Goal: Transaction & Acquisition: Book appointment/travel/reservation

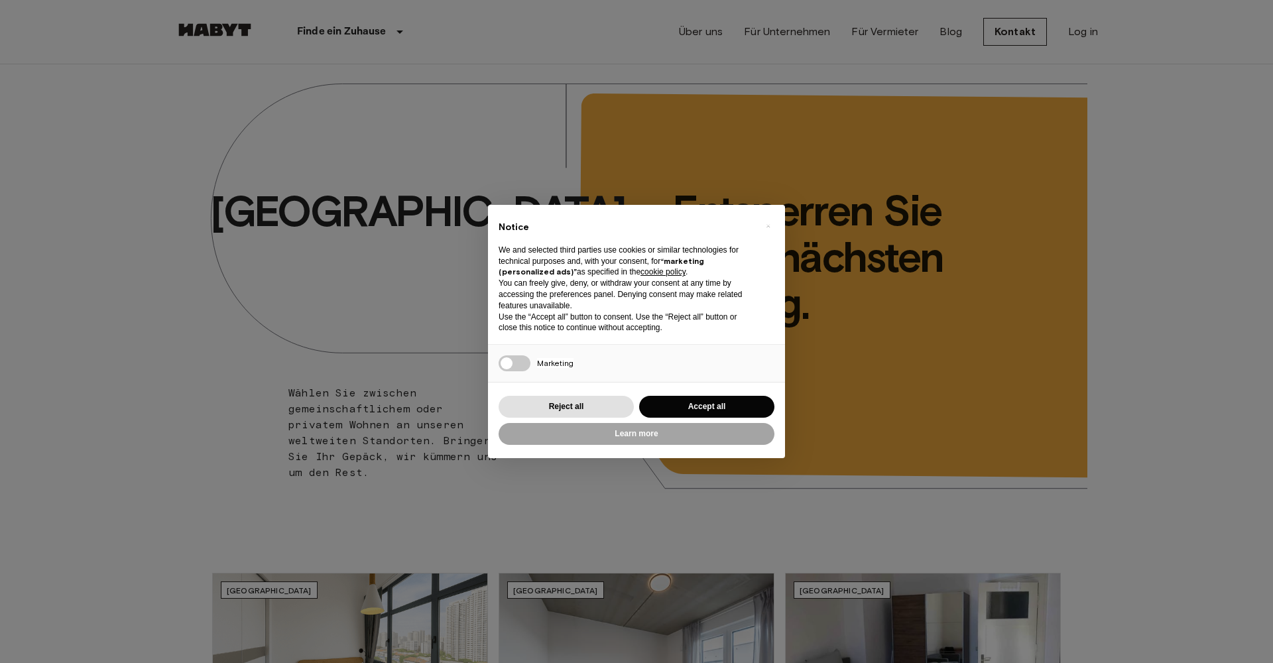
click at [717, 407] on button "Accept all" at bounding box center [706, 407] width 135 height 22
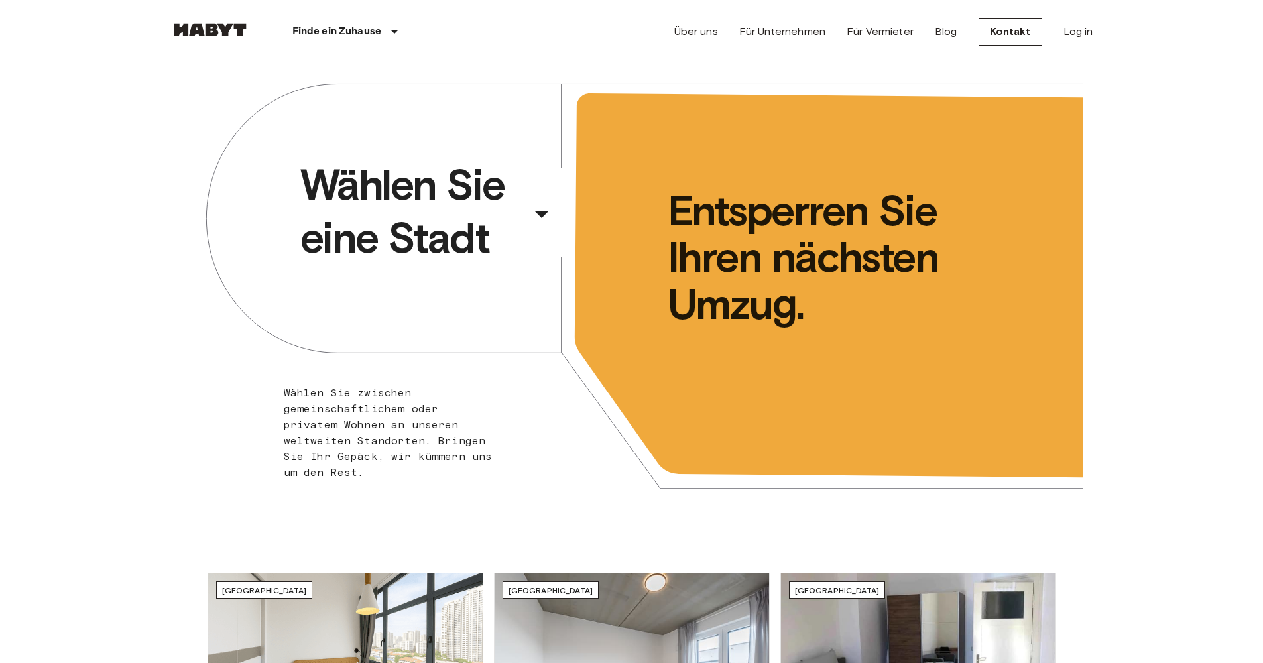
click at [524, 164] on span "Wählen Sie eine Stadt" at bounding box center [412, 211] width 225 height 106
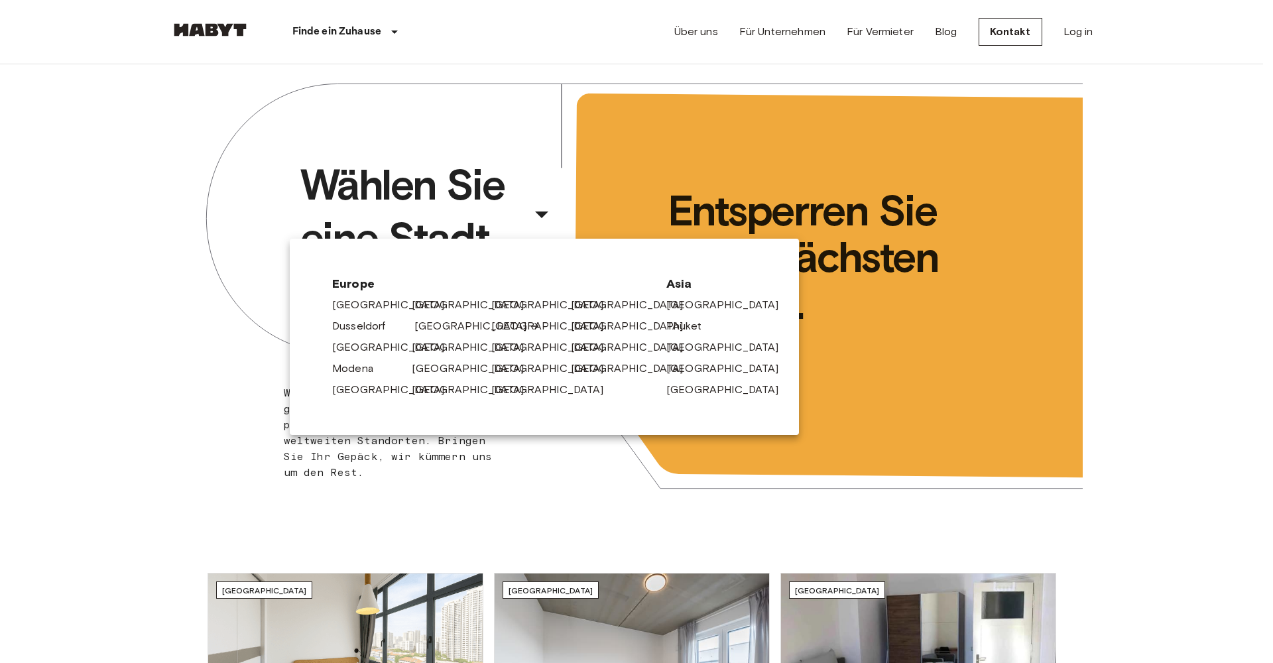
click at [456, 322] on link "[GEOGRAPHIC_DATA]" at bounding box center [477, 326] width 126 height 16
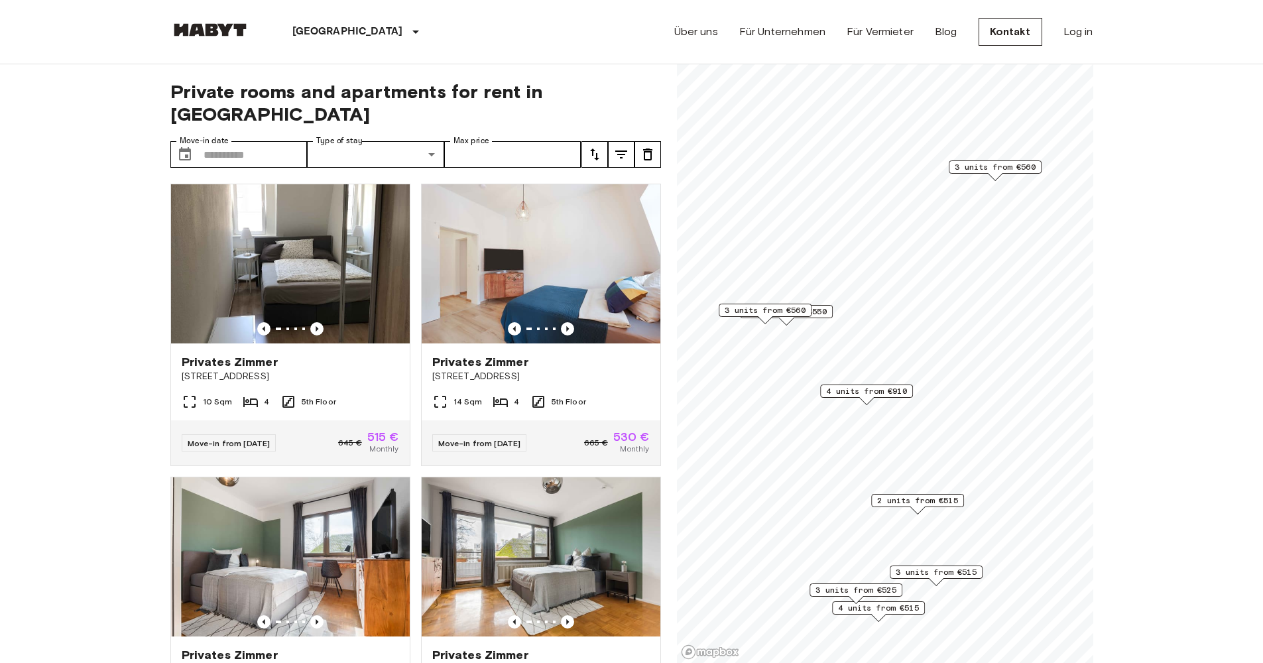
click at [878, 389] on span "4 units from €910" at bounding box center [866, 391] width 81 height 12
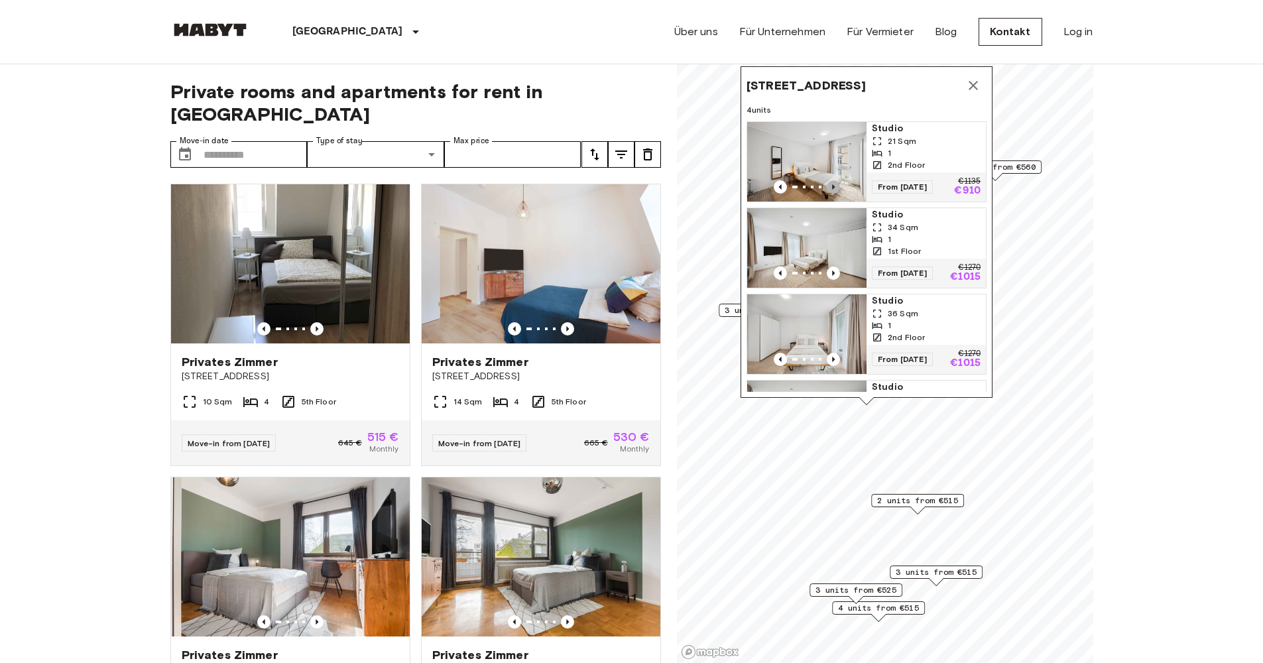
click at [828, 188] on icon "Previous image" at bounding box center [833, 186] width 13 height 13
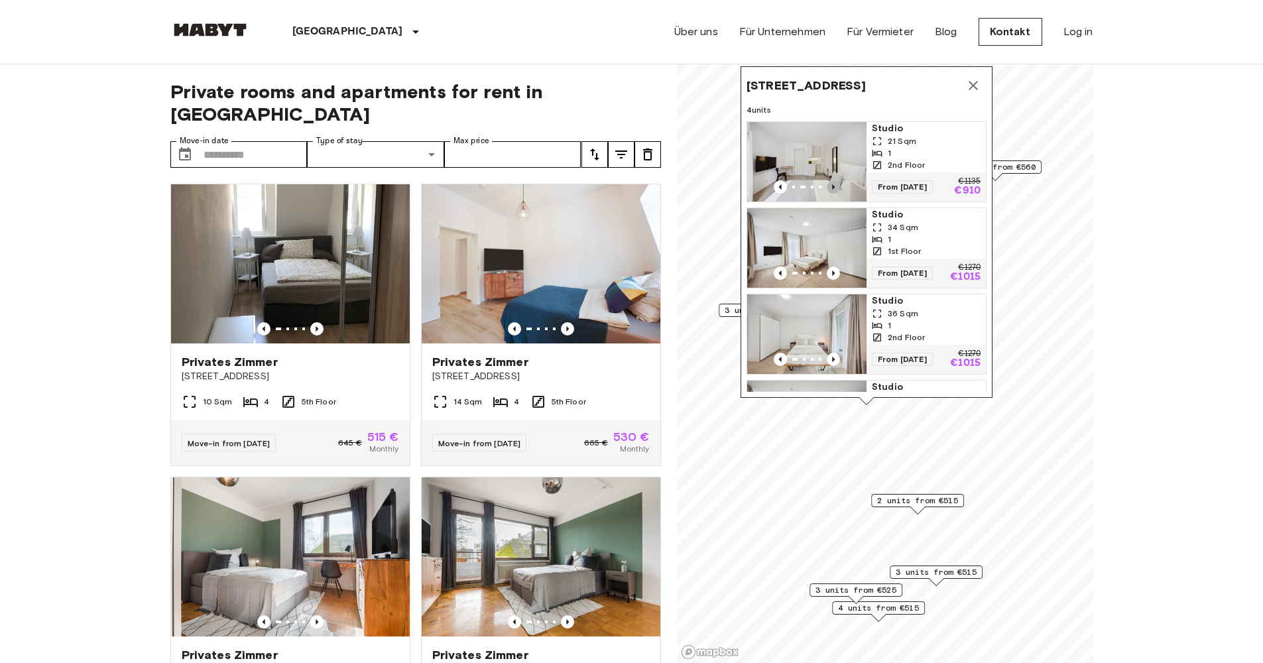
click at [828, 188] on icon "Previous image" at bounding box center [833, 186] width 13 height 13
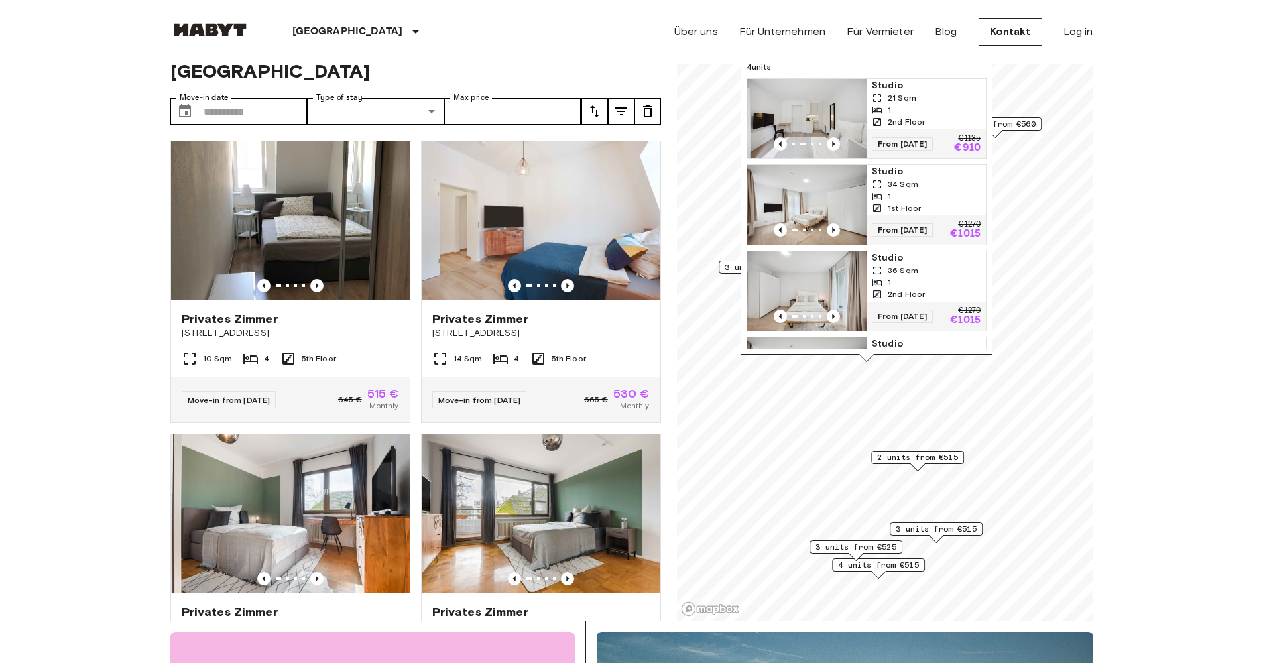
scroll to position [15, 0]
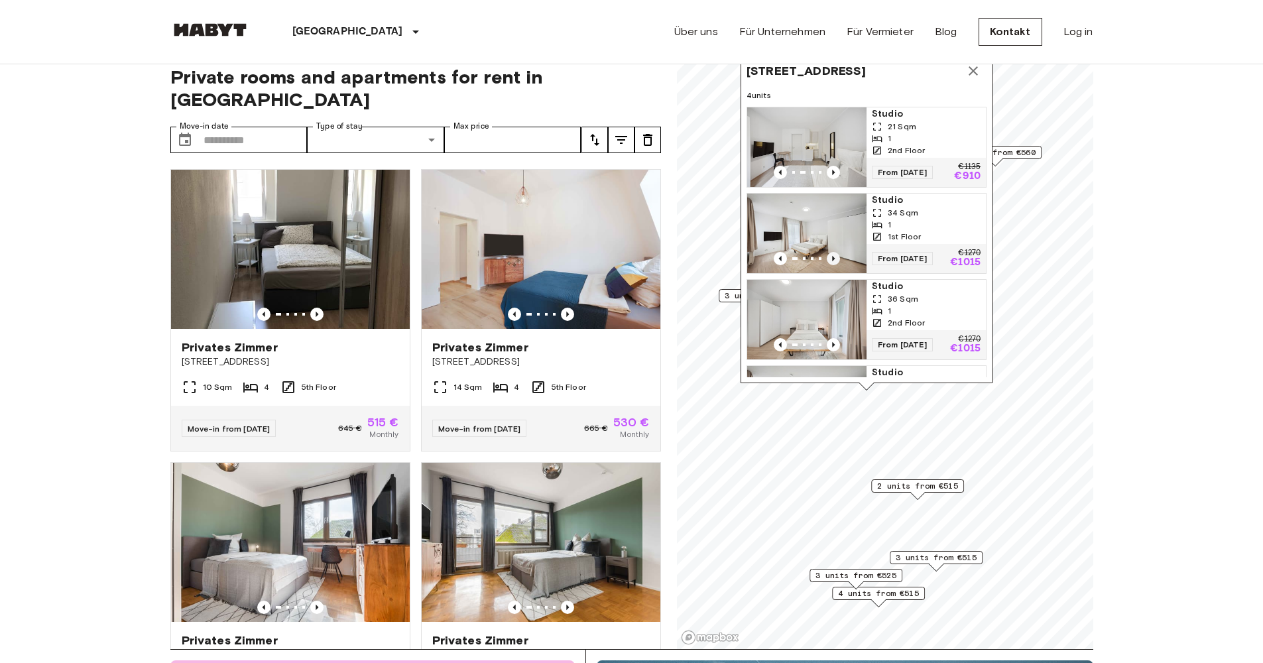
click at [831, 265] on icon "Previous image" at bounding box center [833, 258] width 13 height 13
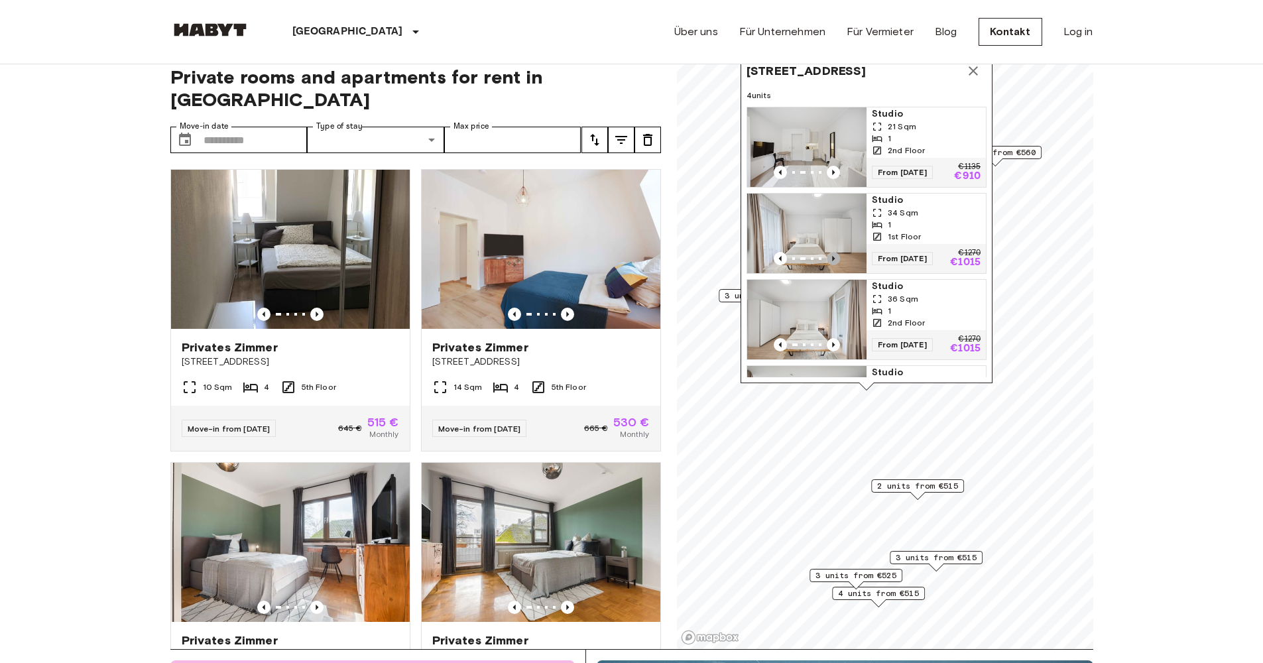
click at [831, 265] on icon "Previous image" at bounding box center [833, 258] width 13 height 13
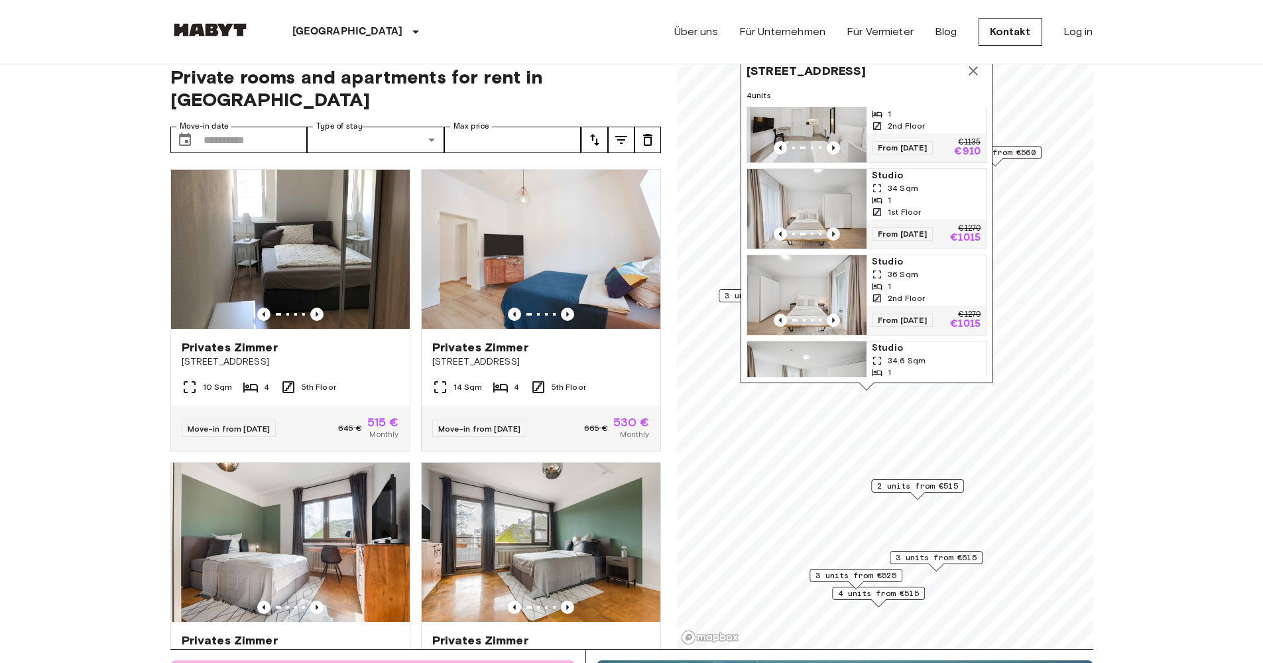
scroll to position [67, 0]
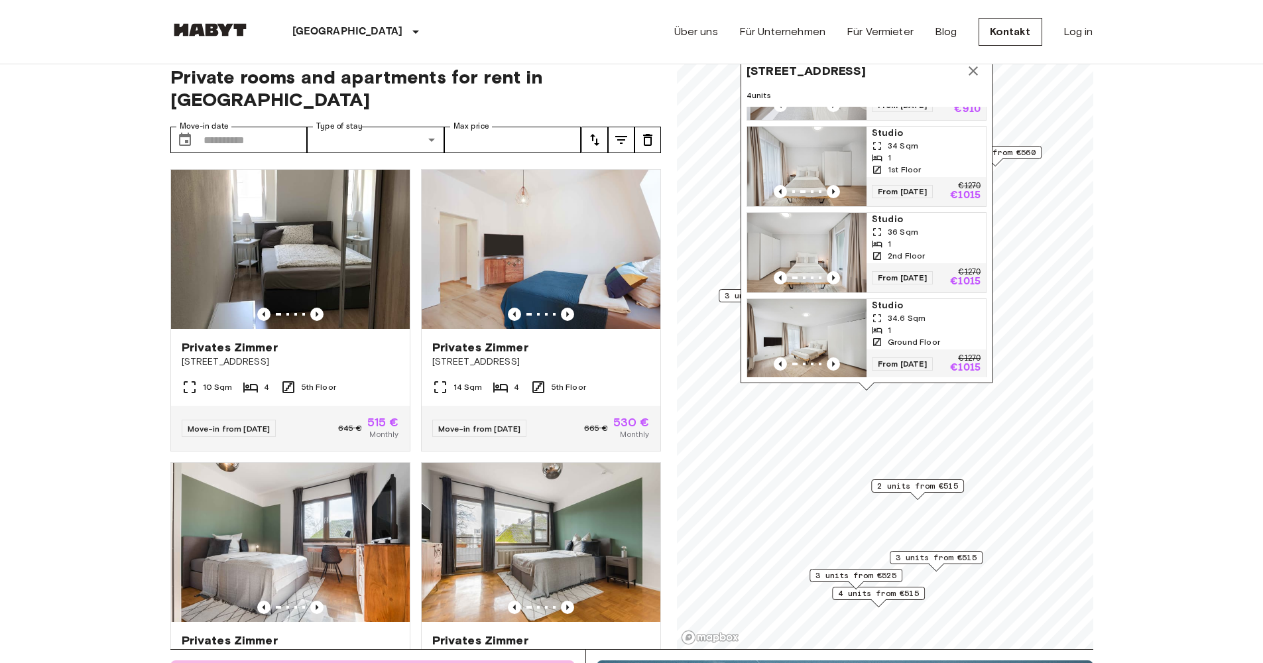
click at [904, 152] on span "34 Sqm" at bounding box center [903, 146] width 30 height 12
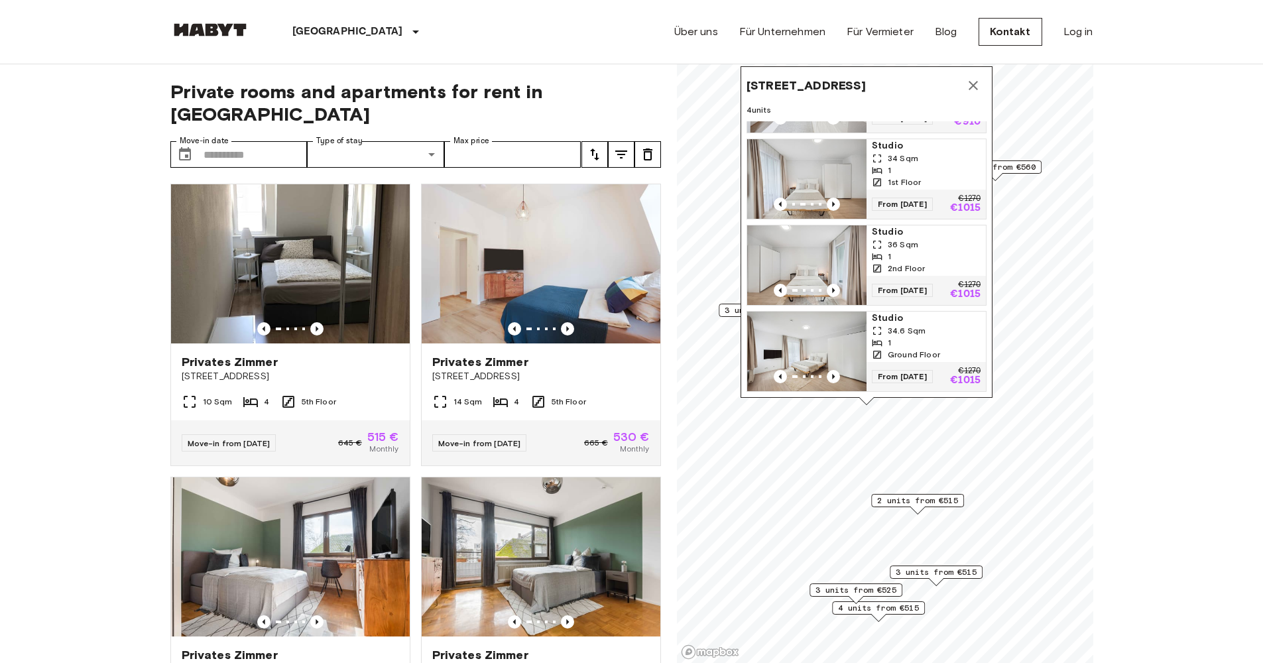
scroll to position [105, 0]
click at [888, 225] on span "Studio" at bounding box center [926, 231] width 109 height 13
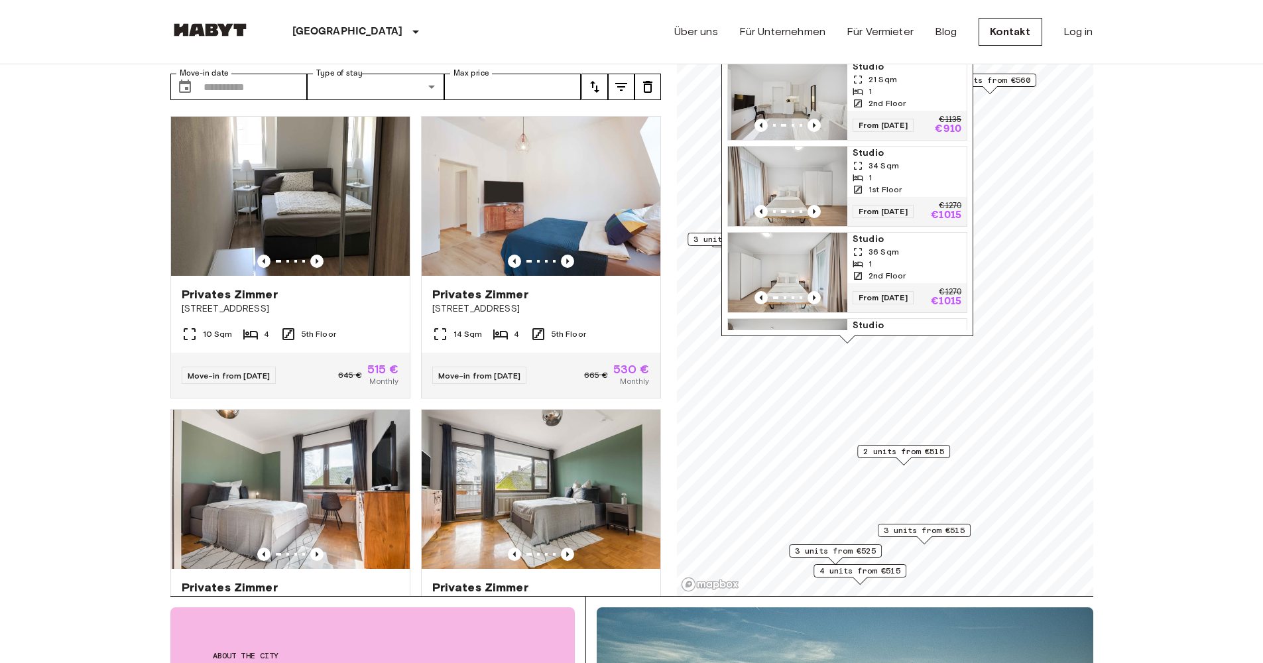
scroll to position [46, 0]
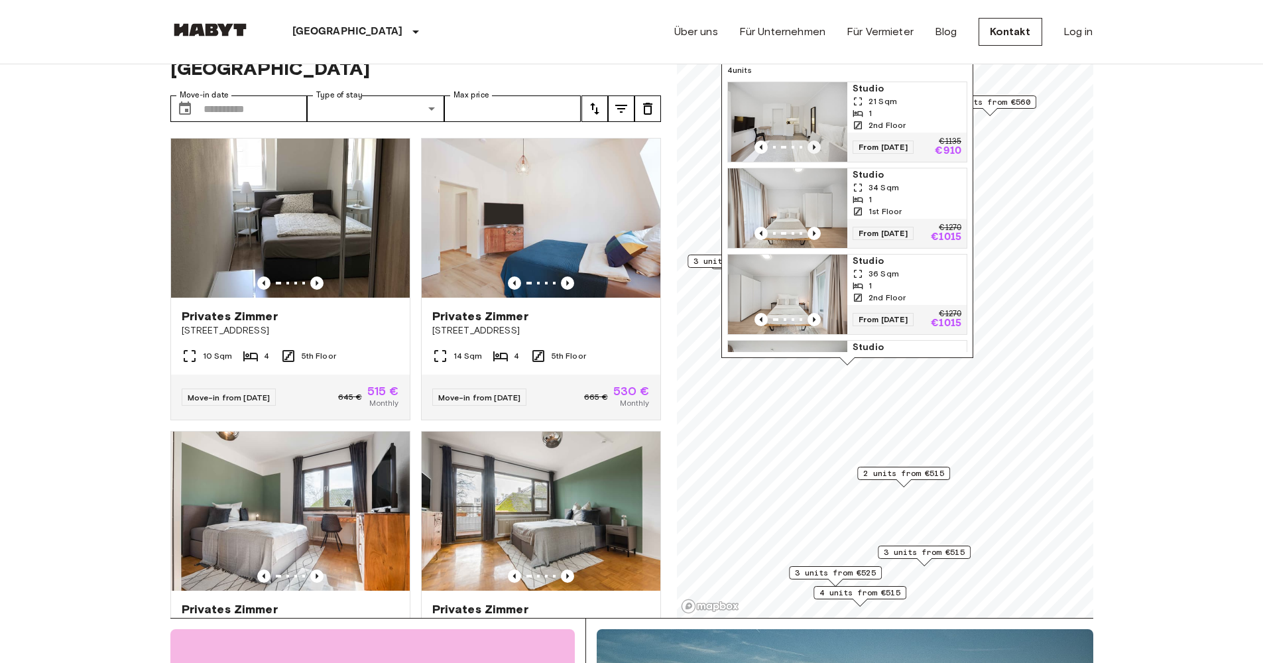
click at [808, 146] on icon "Previous image" at bounding box center [813, 147] width 13 height 13
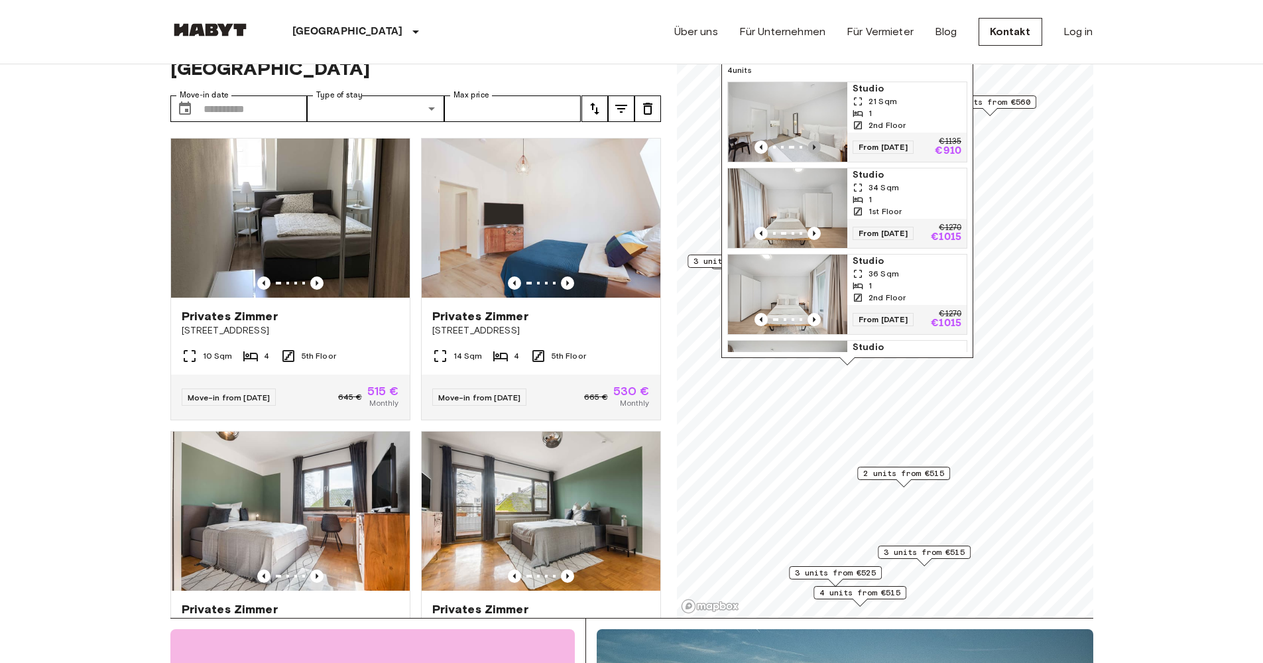
click at [808, 146] on icon "Previous image" at bounding box center [813, 147] width 13 height 13
click at [891, 95] on span "Studio" at bounding box center [907, 88] width 109 height 13
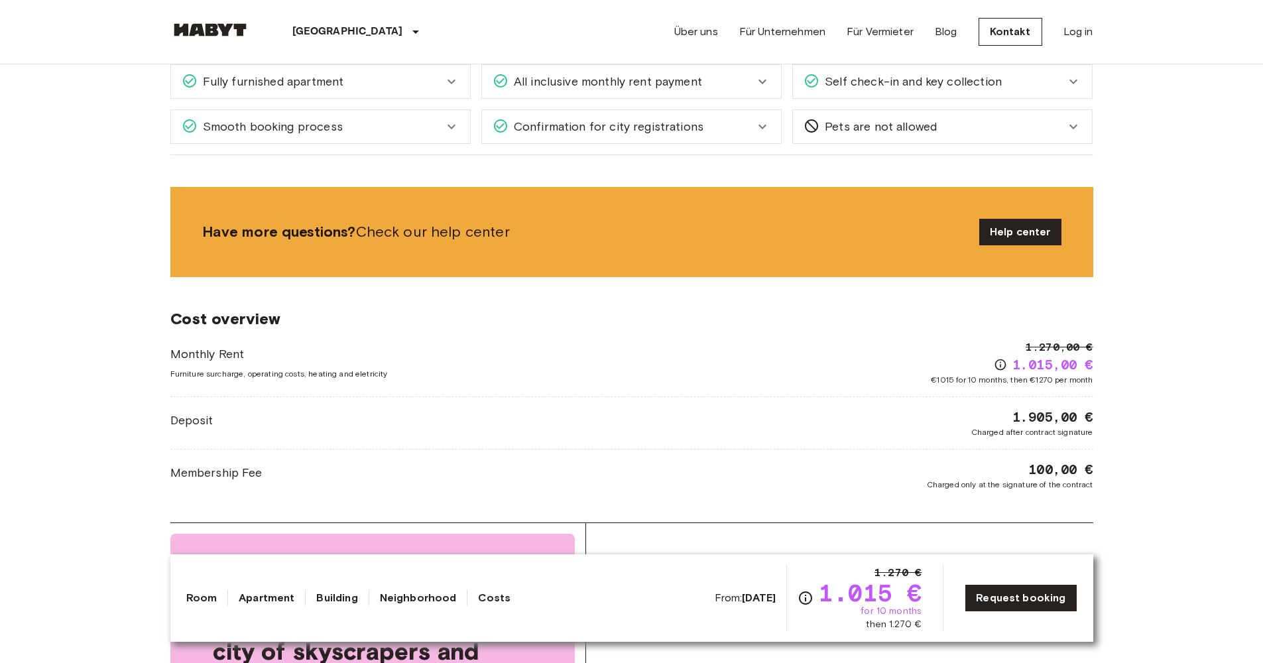
scroll to position [726, 0]
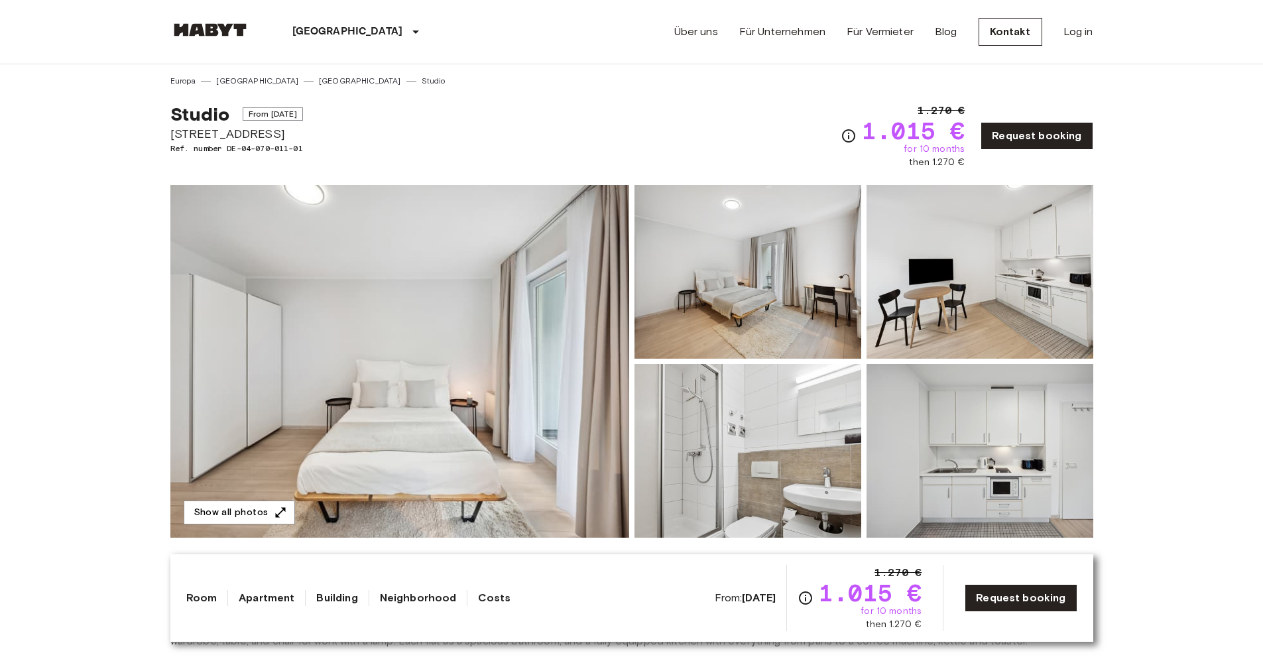
click at [808, 296] on img at bounding box center [747, 272] width 227 height 174
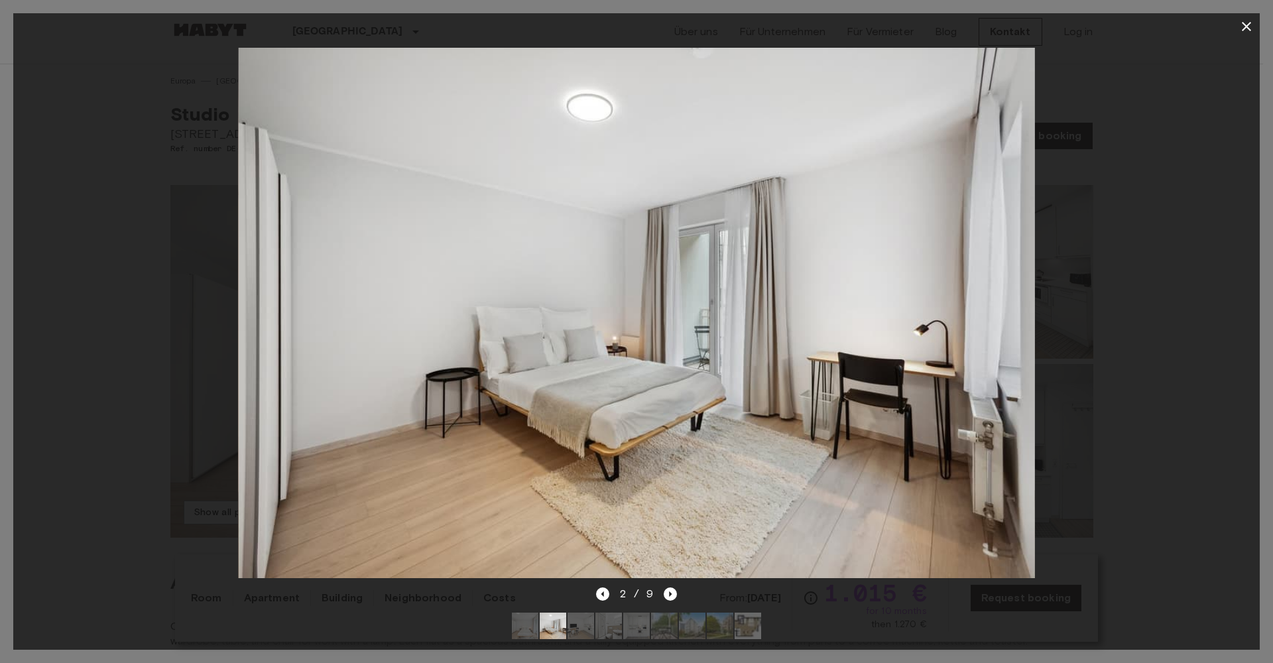
click at [1247, 29] on icon "button" at bounding box center [1246, 27] width 16 height 16
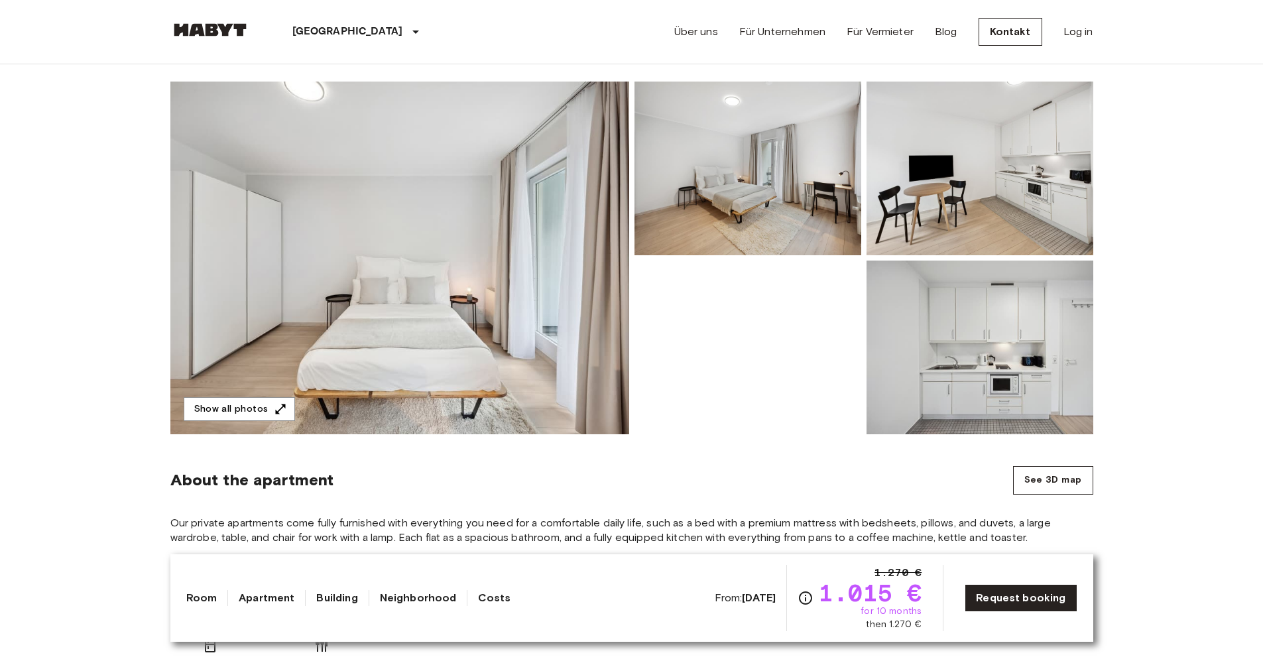
scroll to position [77, 0]
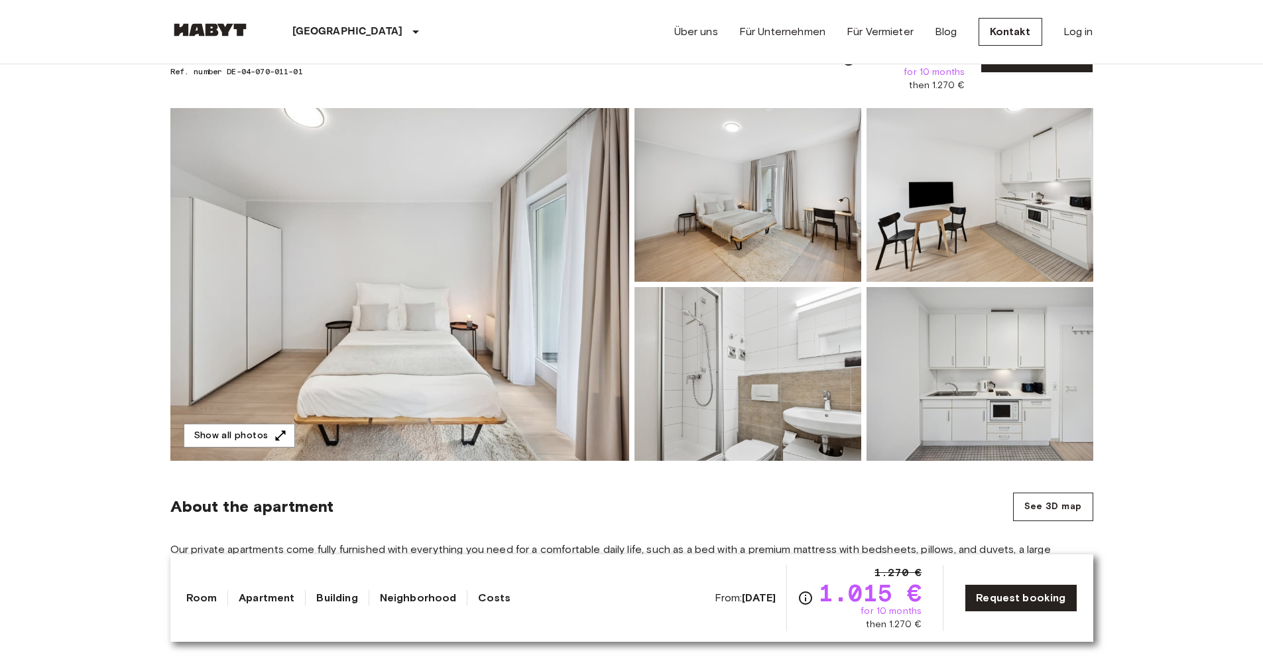
click at [467, 283] on img at bounding box center [399, 284] width 459 height 353
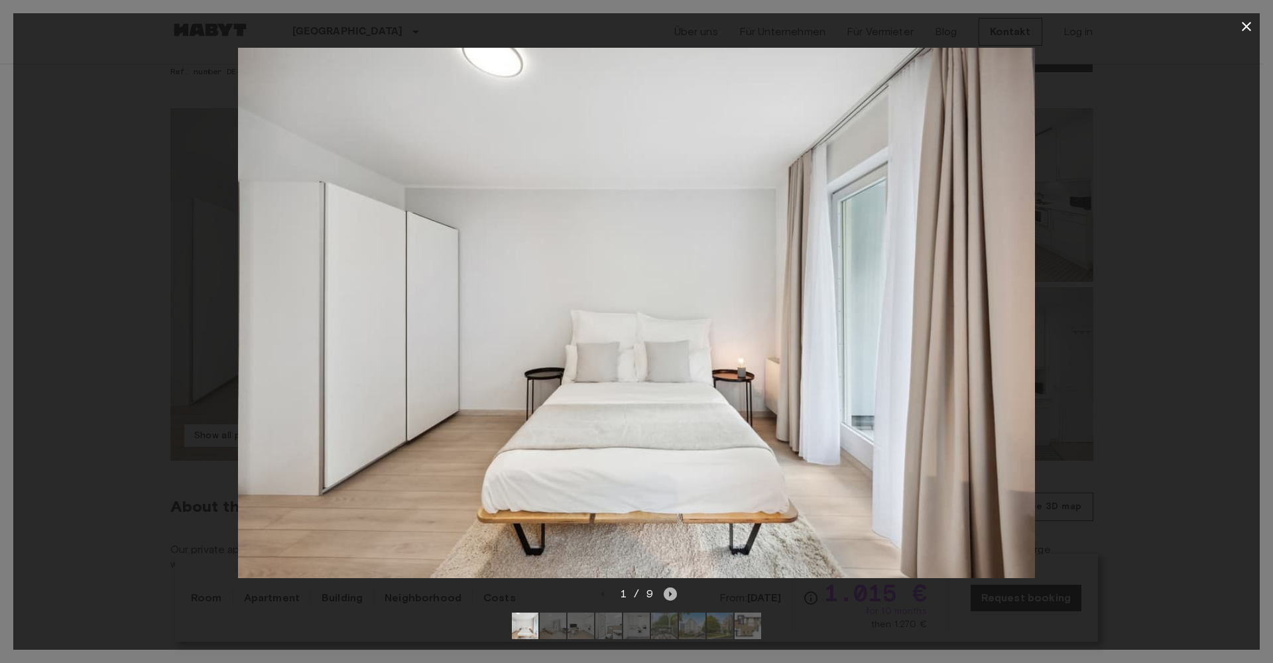
click at [664, 587] on icon "Next image" at bounding box center [670, 593] width 13 height 13
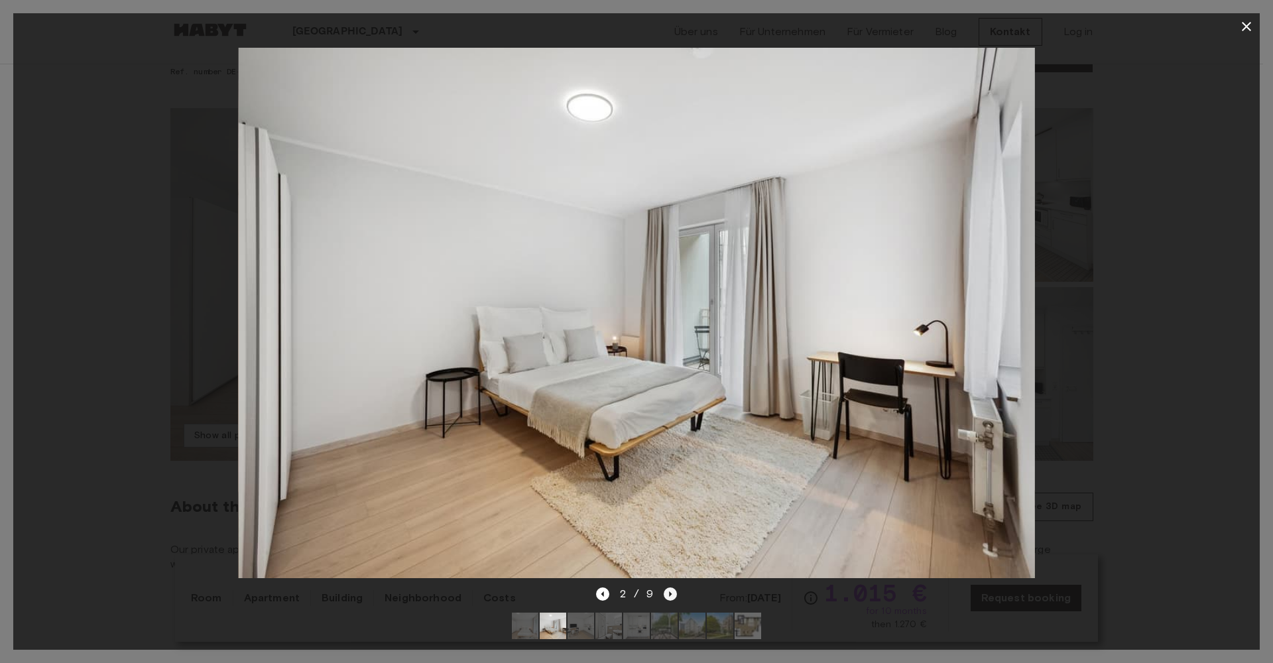
click at [668, 587] on icon "Next image" at bounding box center [670, 593] width 13 height 13
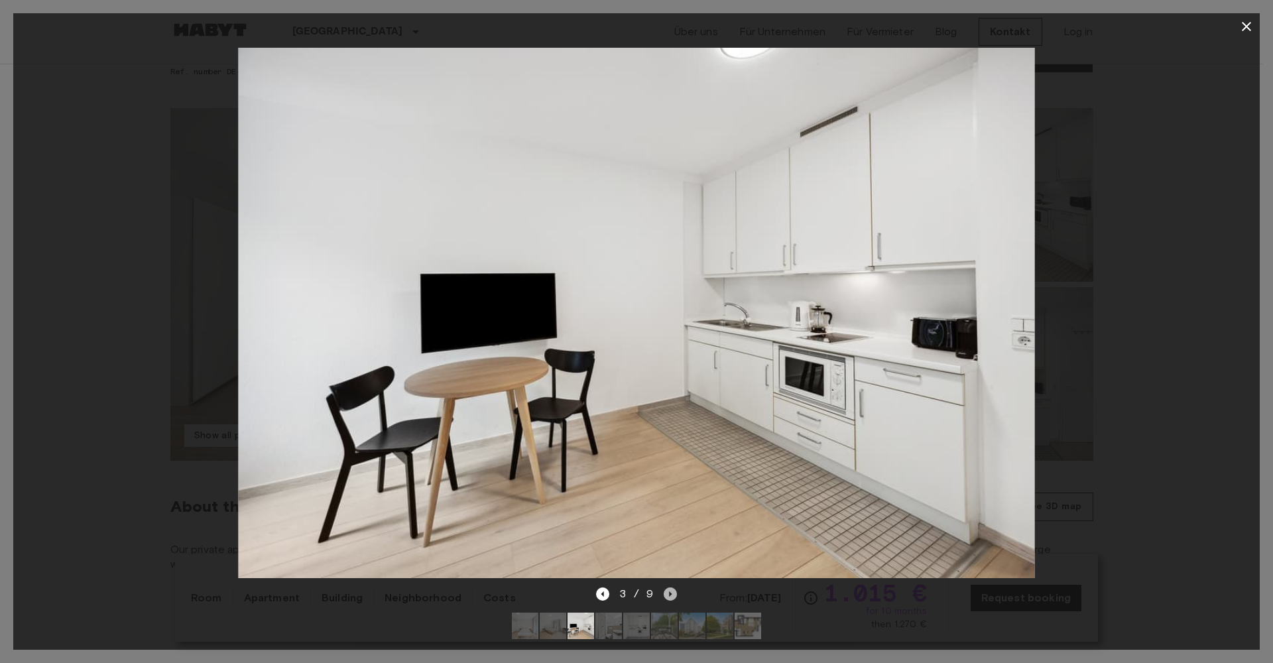
click at [668, 587] on icon "Next image" at bounding box center [670, 593] width 13 height 13
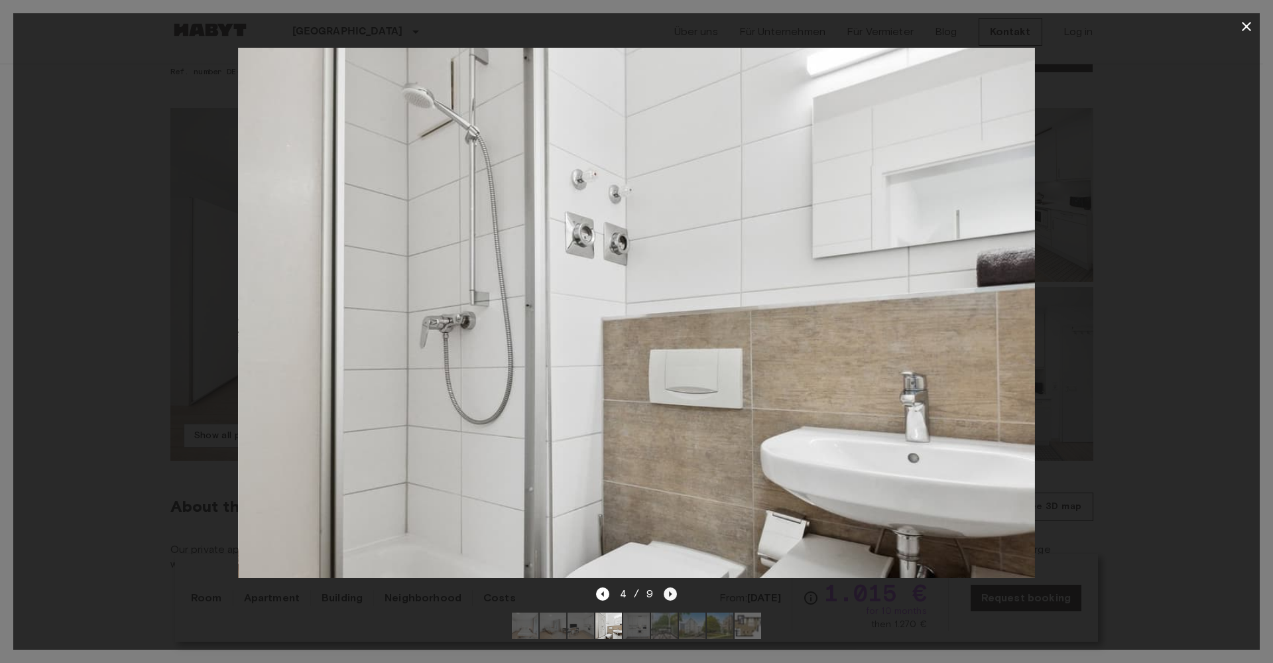
click at [668, 587] on icon "Next image" at bounding box center [670, 593] width 13 height 13
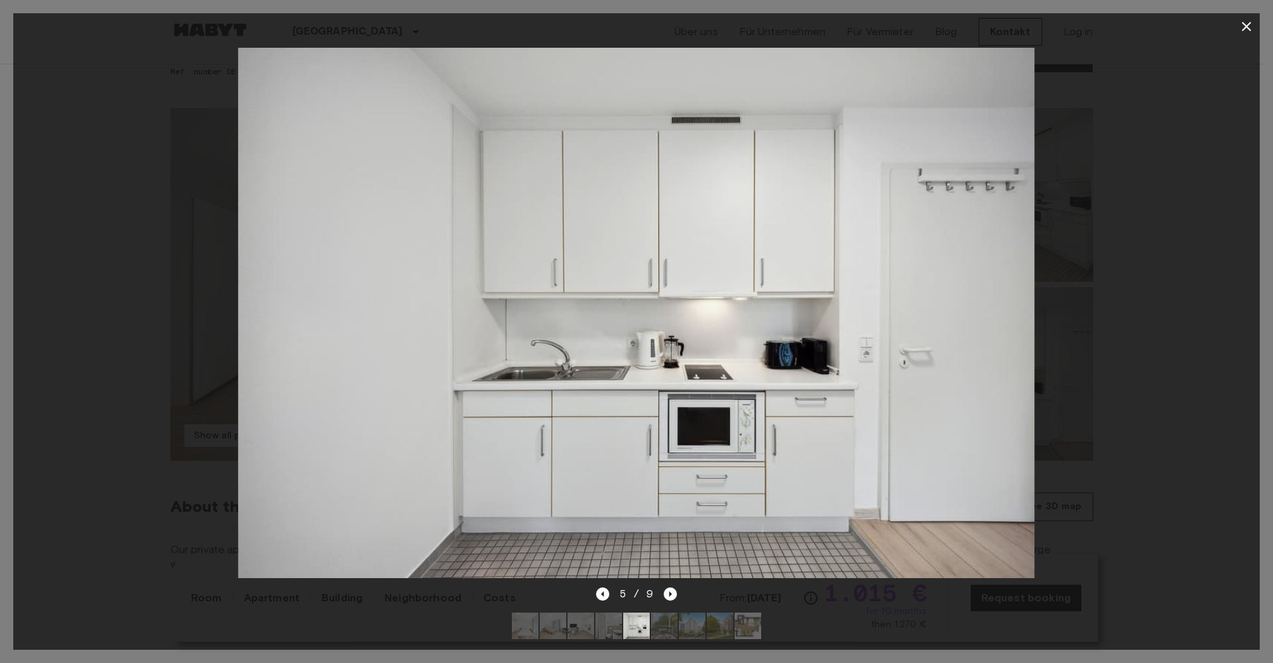
click at [1244, 26] on icon "button" at bounding box center [1246, 27] width 16 height 16
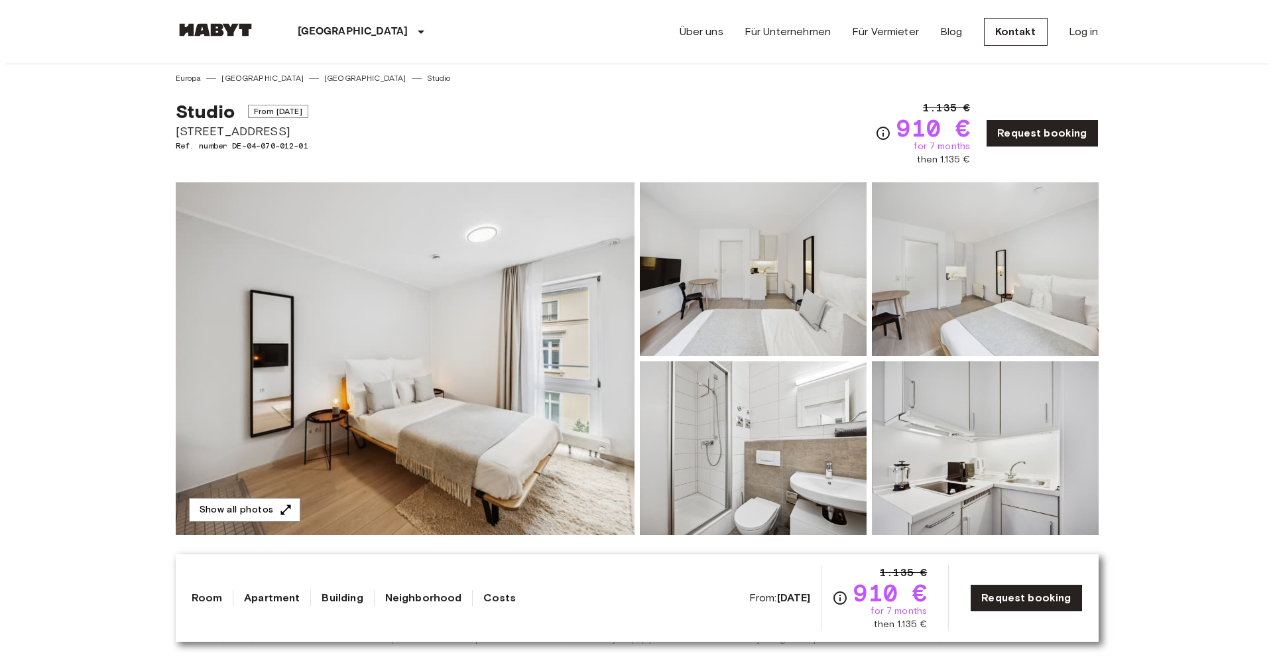
scroll to position [23, 0]
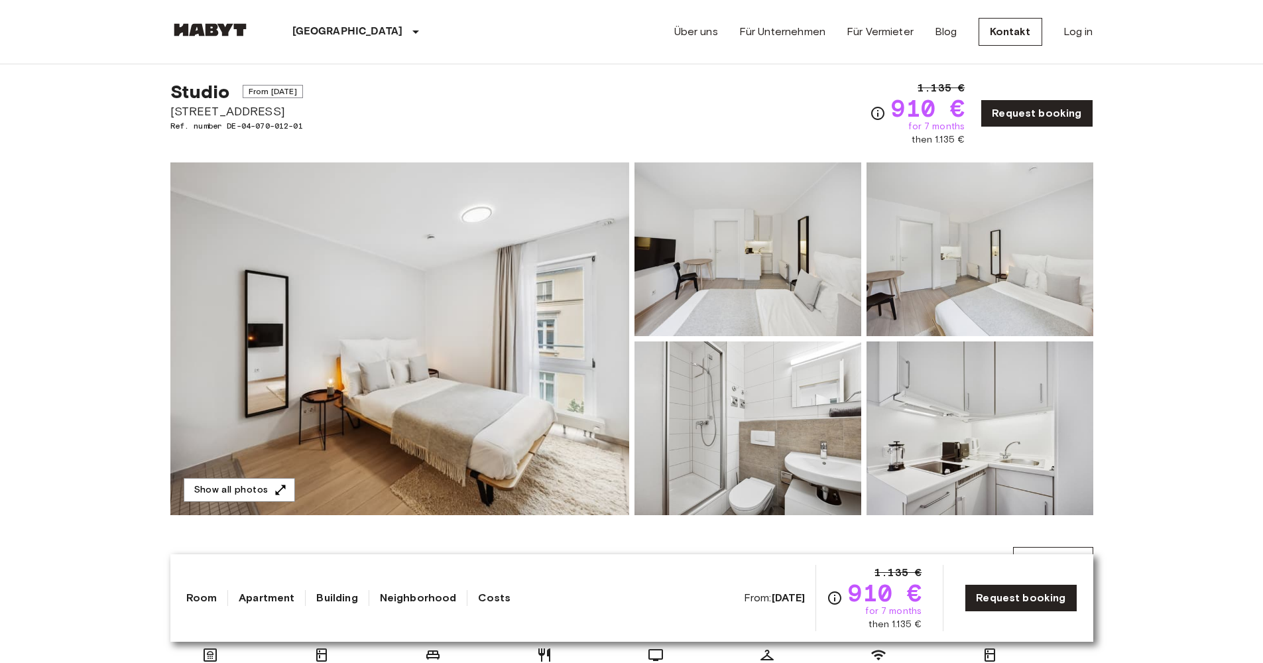
click at [933, 469] on img at bounding box center [979, 428] width 227 height 174
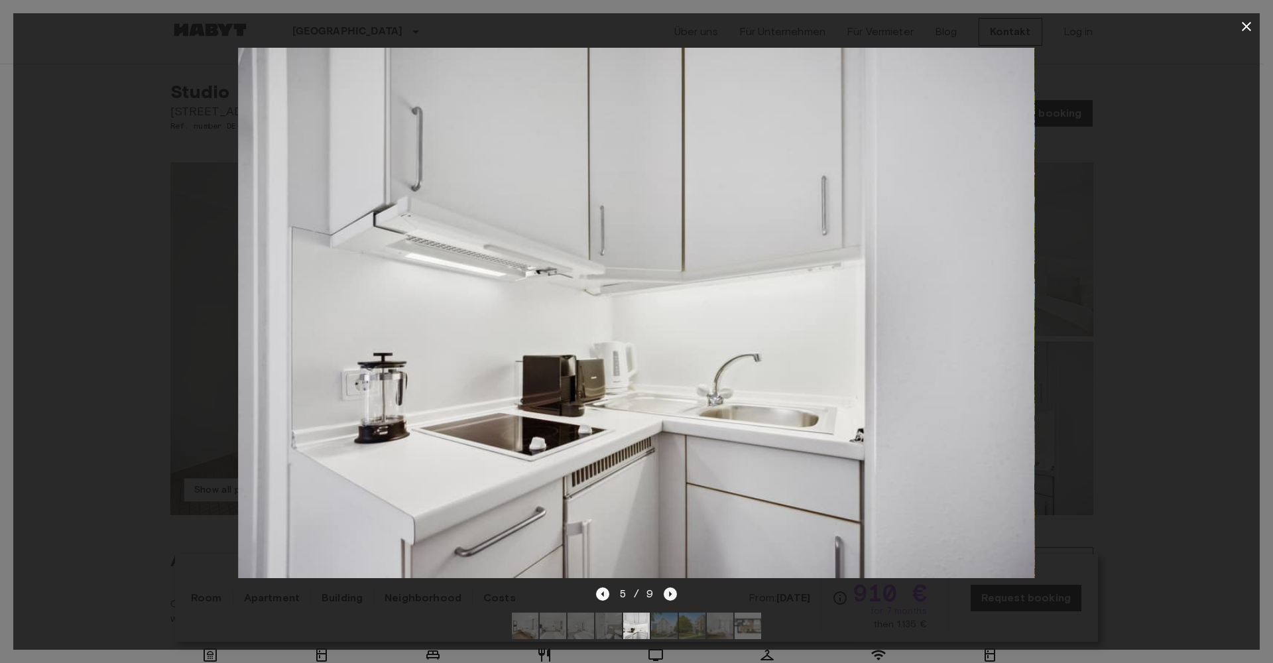
click at [668, 587] on icon "Next image" at bounding box center [670, 593] width 13 height 13
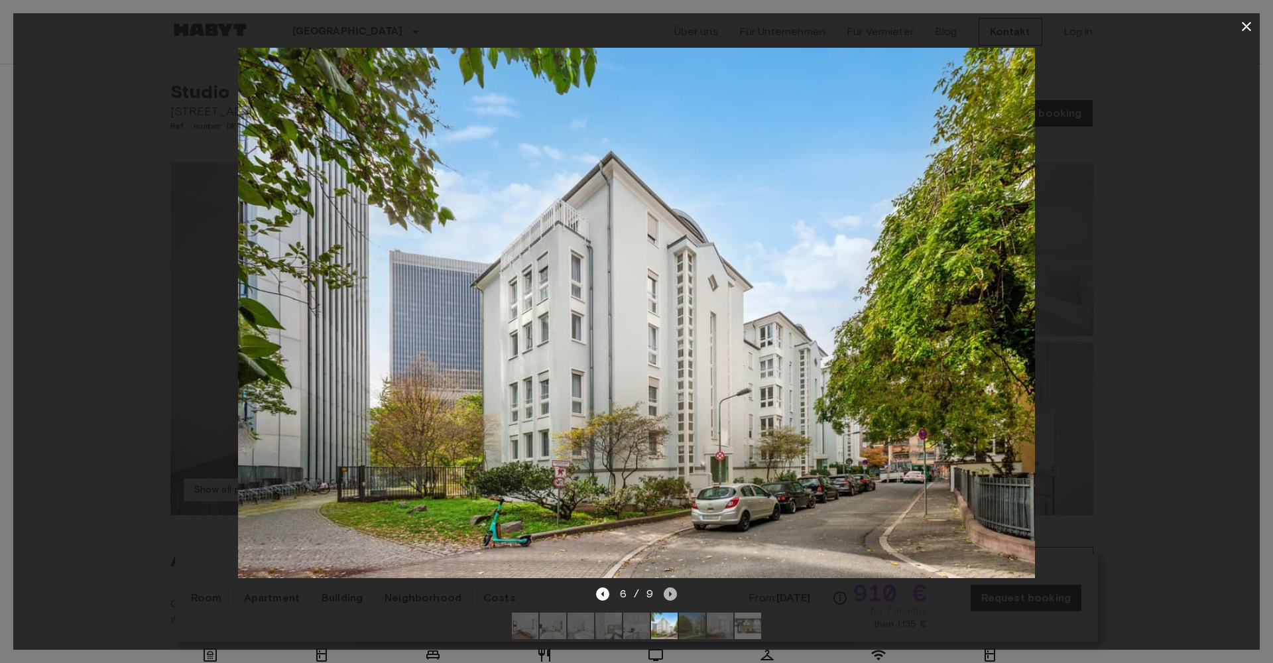
click at [668, 587] on icon "Next image" at bounding box center [670, 593] width 13 height 13
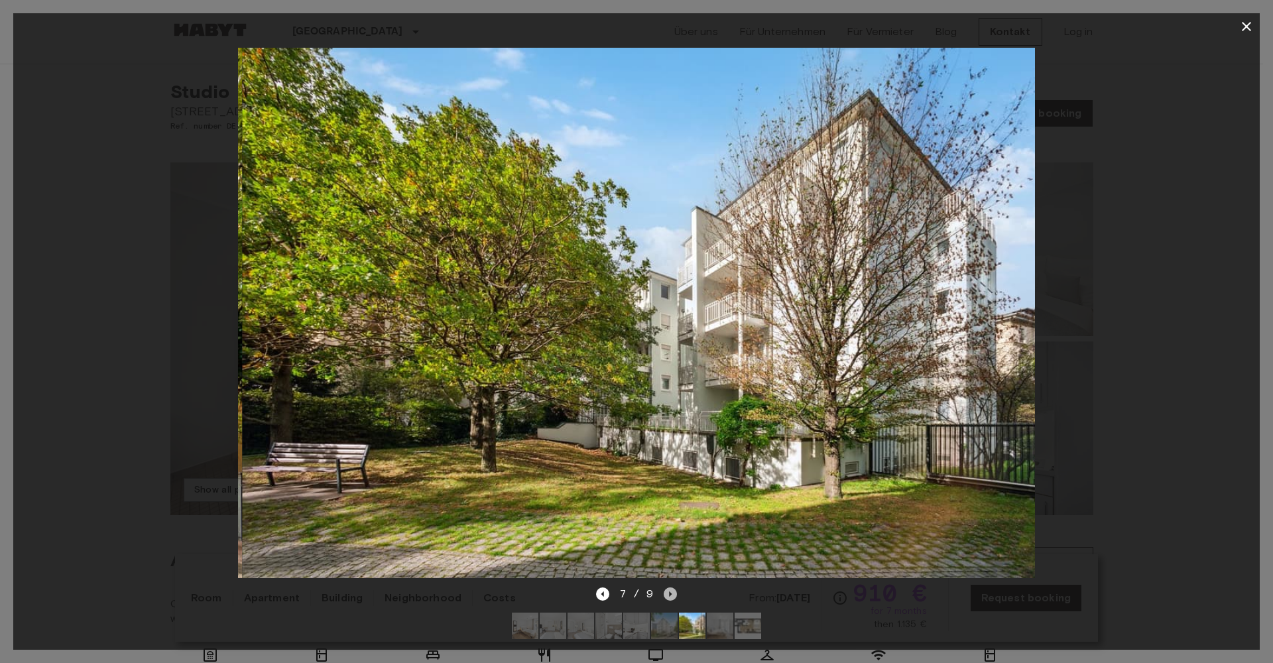
click at [668, 587] on icon "Next image" at bounding box center [670, 593] width 13 height 13
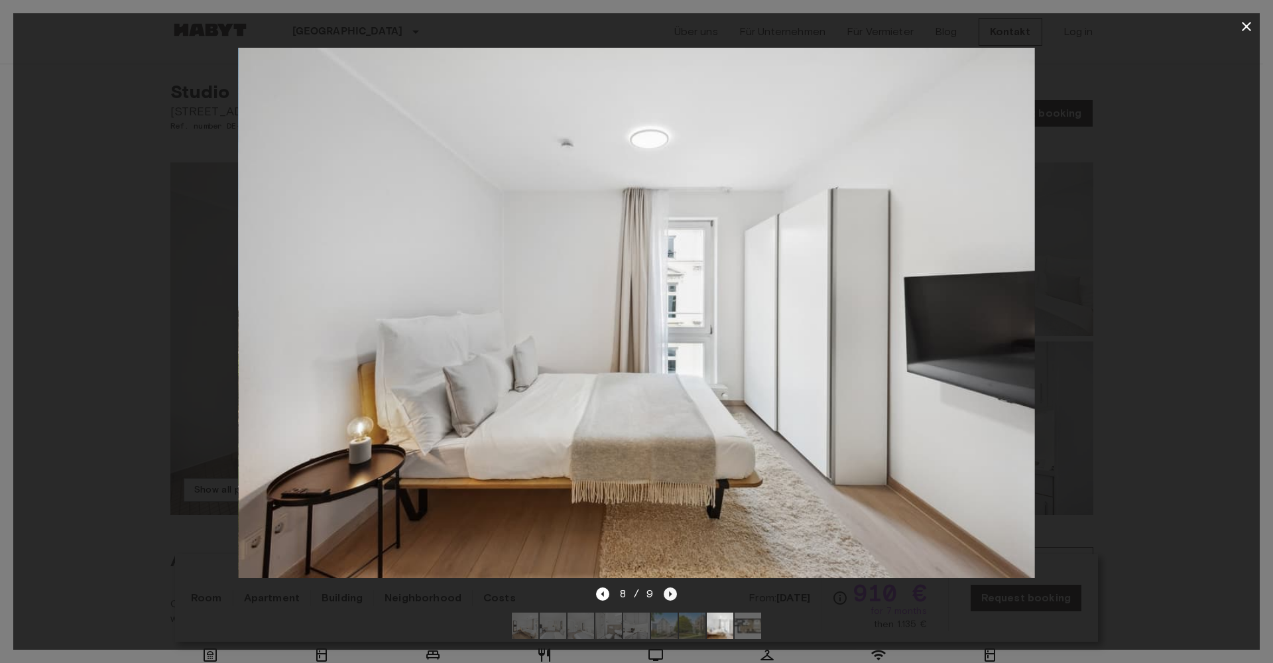
click at [668, 587] on icon "Next image" at bounding box center [670, 593] width 13 height 13
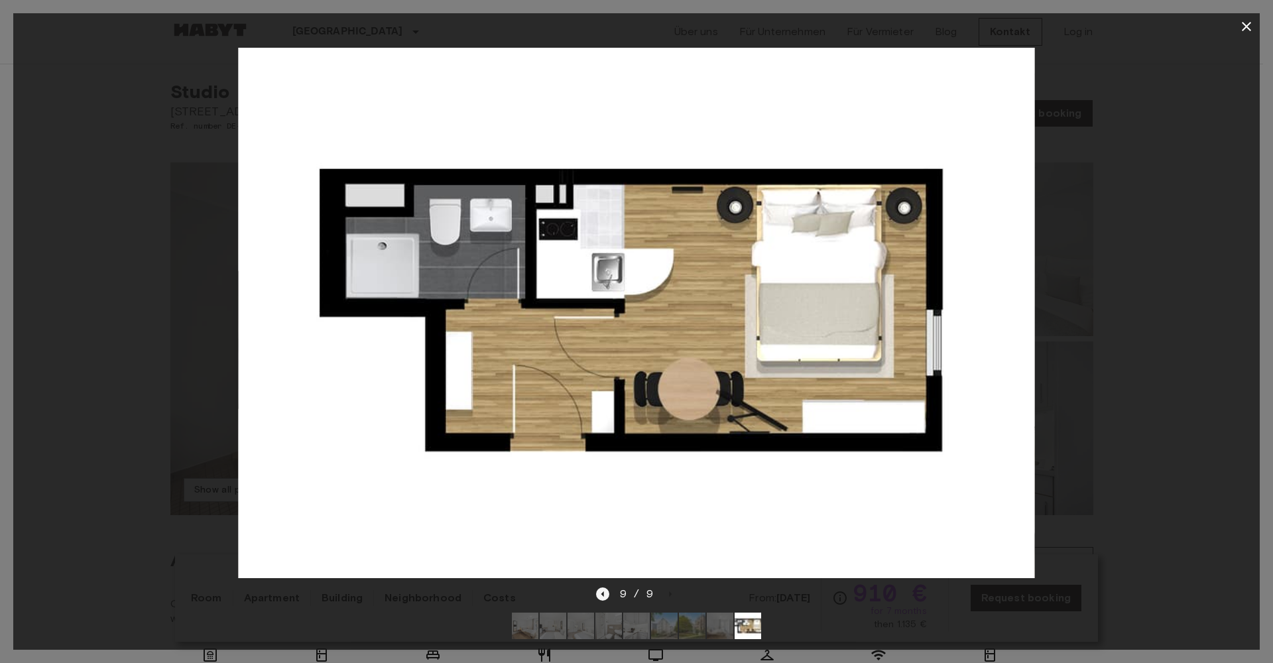
click at [597, 587] on icon "Previous image" at bounding box center [602, 593] width 13 height 13
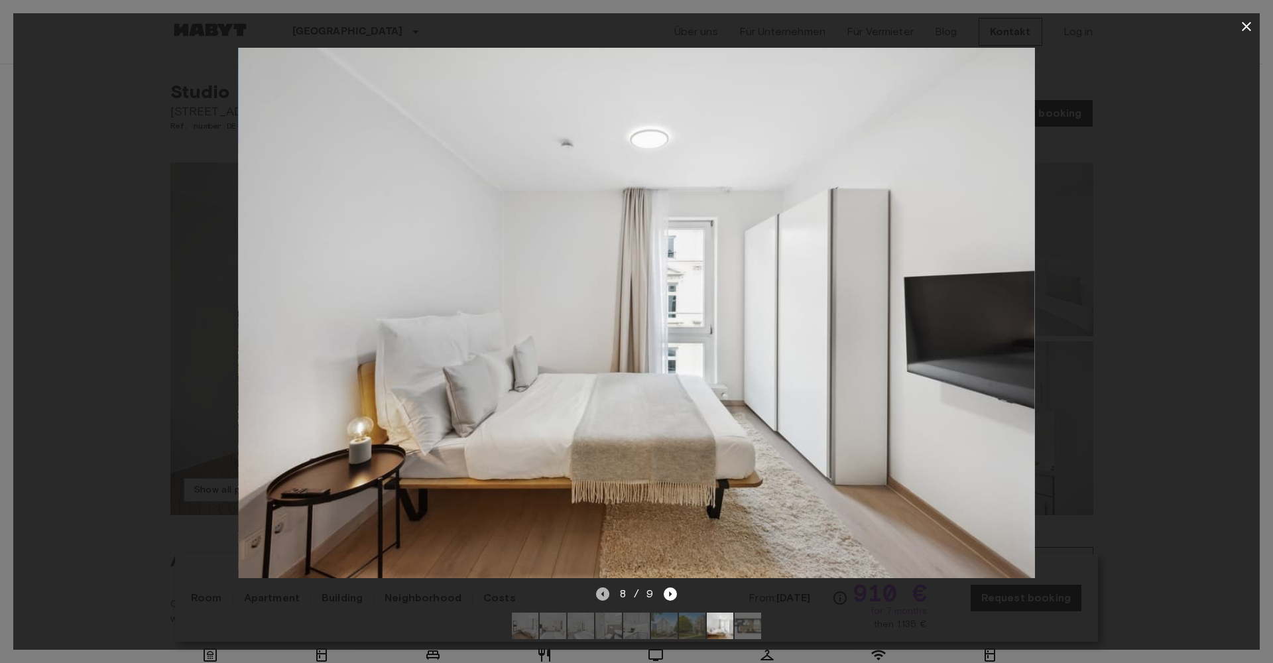
click at [597, 587] on icon "Previous image" at bounding box center [602, 593] width 13 height 13
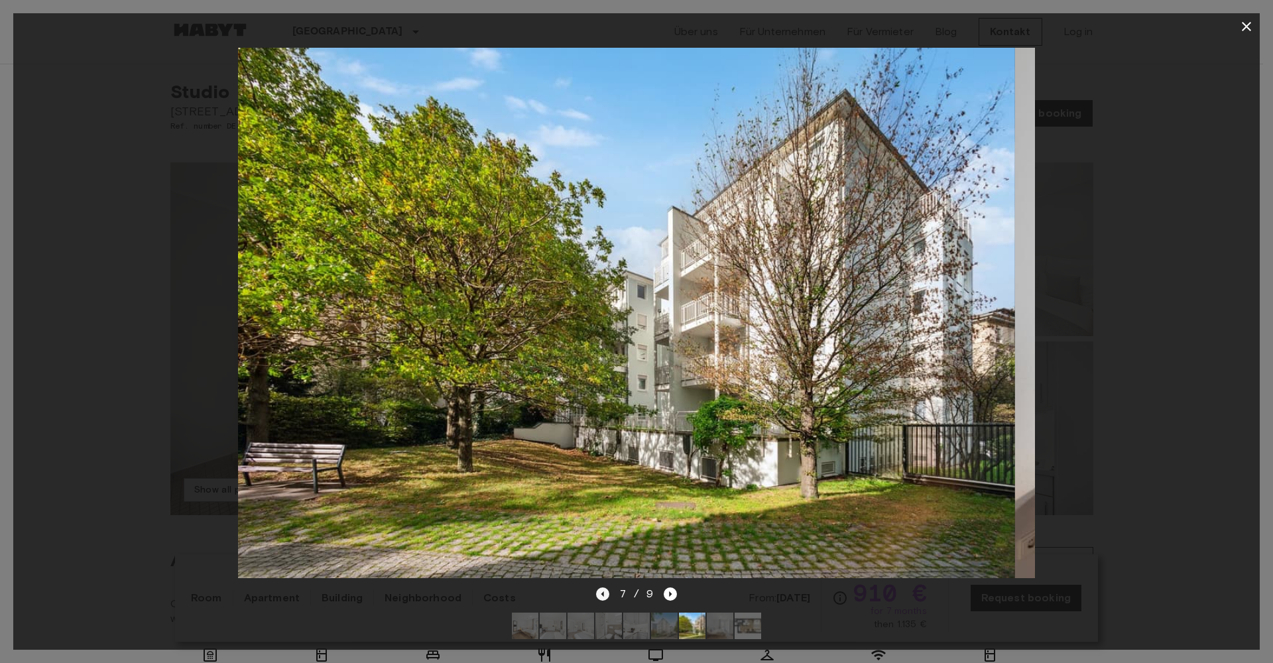
click at [597, 587] on icon "Previous image" at bounding box center [602, 593] width 13 height 13
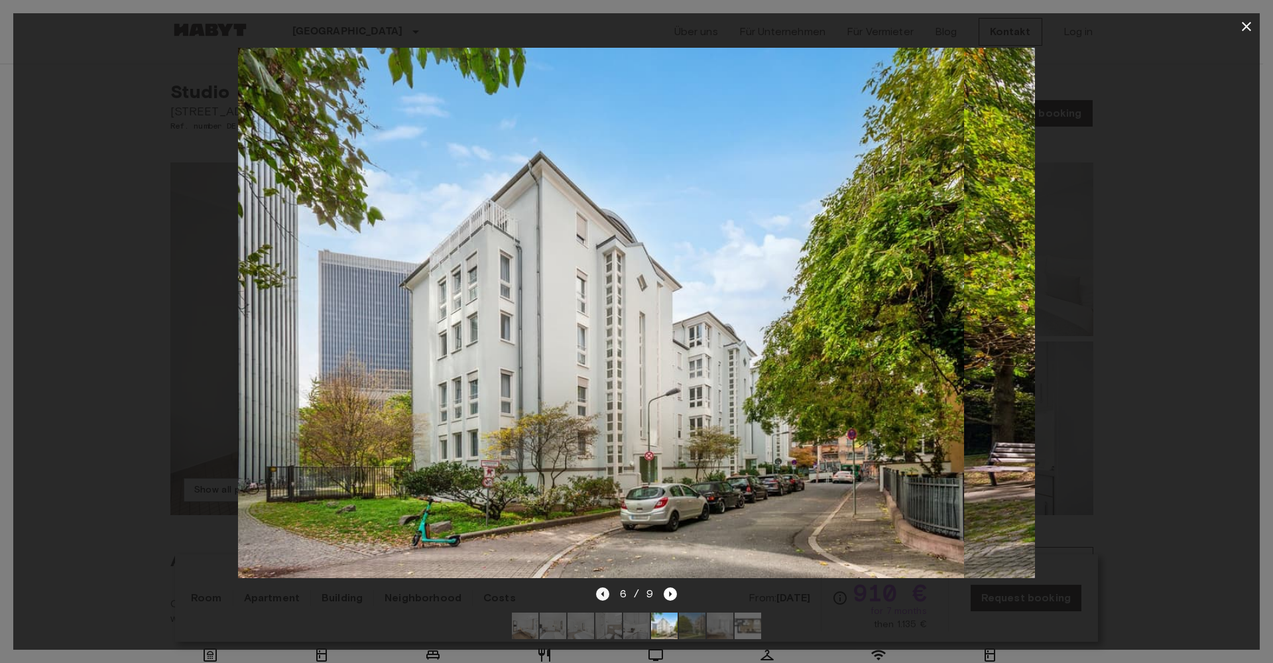
click at [597, 587] on icon "Previous image" at bounding box center [602, 593] width 13 height 13
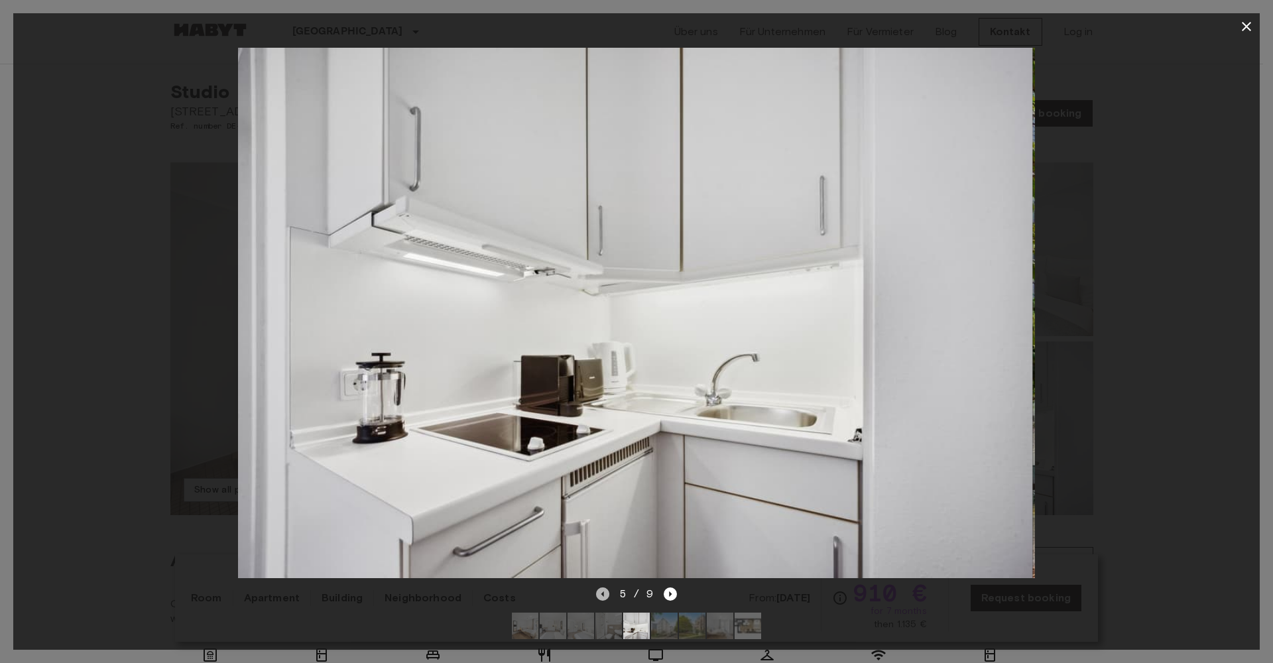
click at [597, 587] on icon "Previous image" at bounding box center [602, 593] width 13 height 13
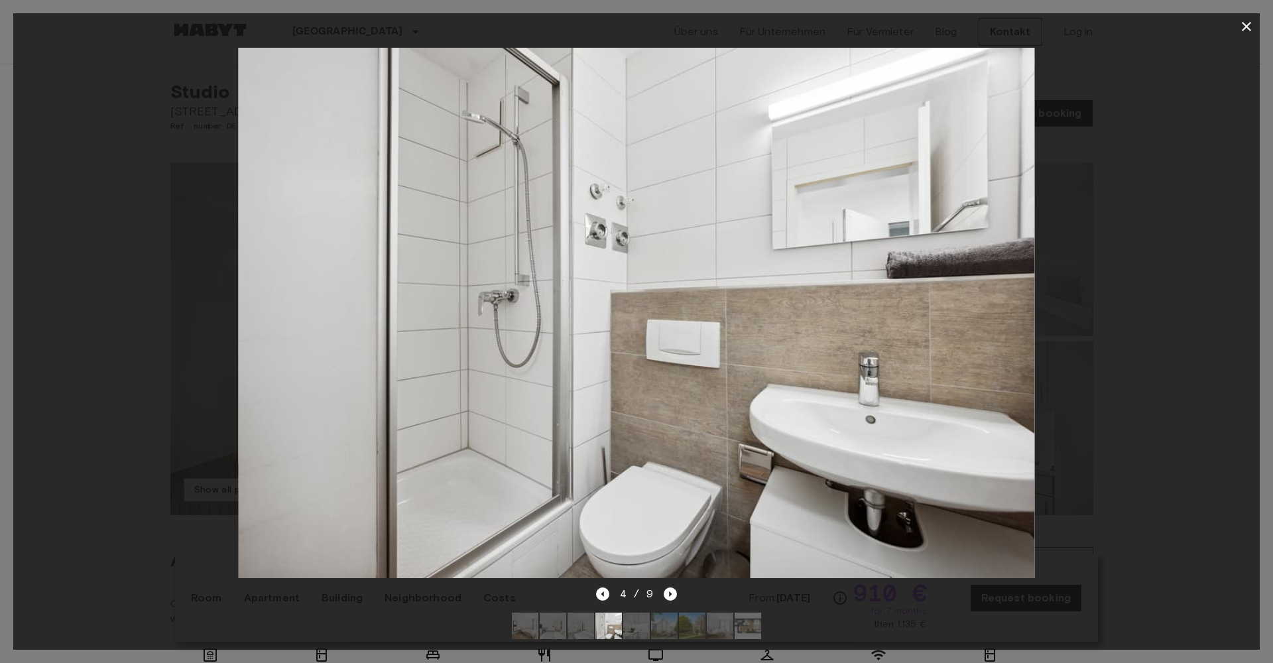
click at [593, 591] on div "4 / 9" at bounding box center [636, 618] width 1246 height 64
click at [605, 587] on icon "Previous image" at bounding box center [602, 593] width 13 height 13
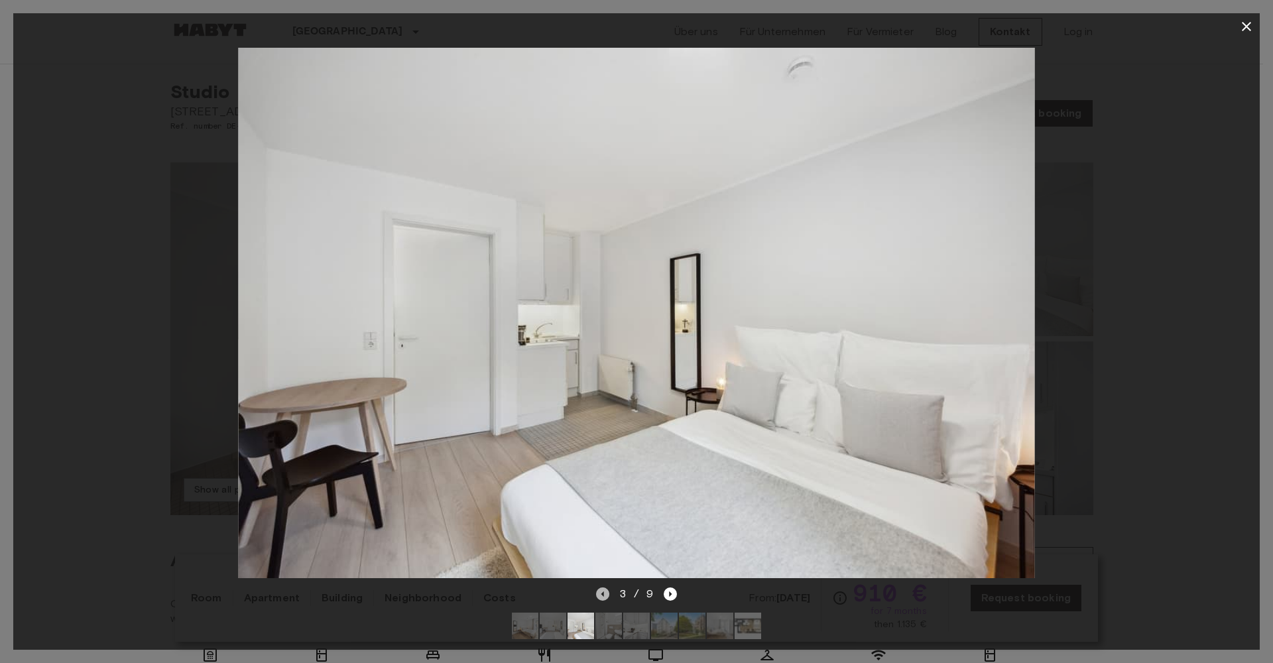
click at [605, 587] on icon "Previous image" at bounding box center [602, 593] width 13 height 13
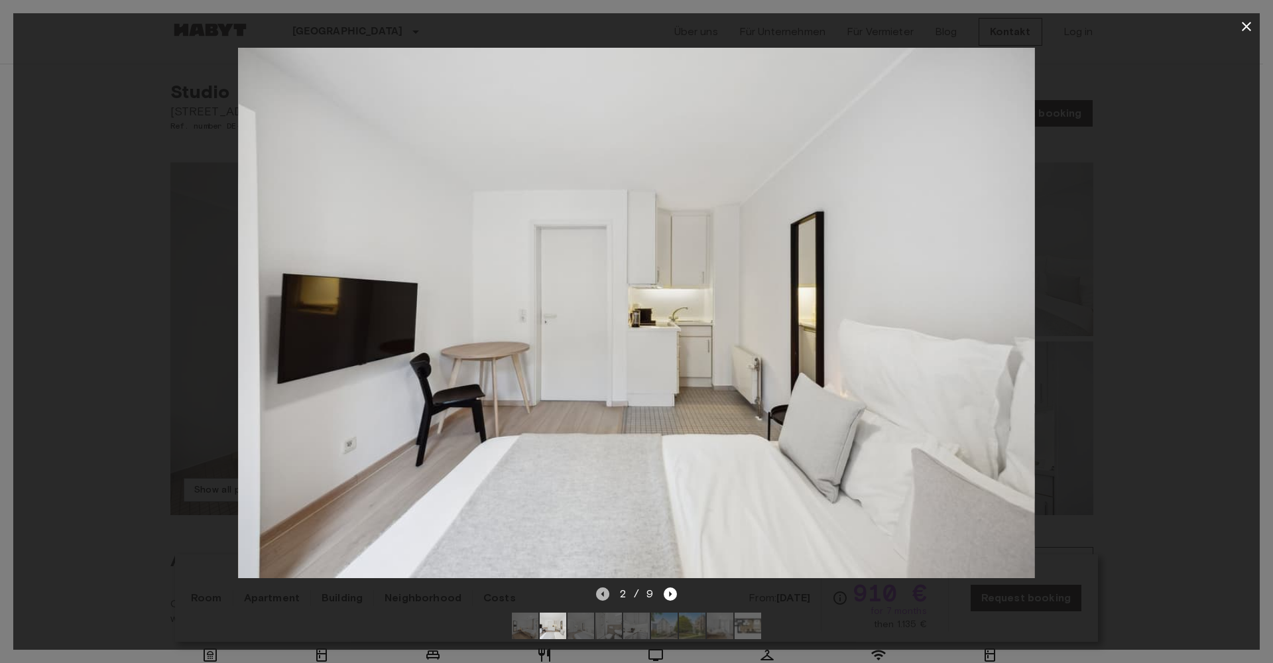
click at [605, 587] on icon "Previous image" at bounding box center [602, 593] width 13 height 13
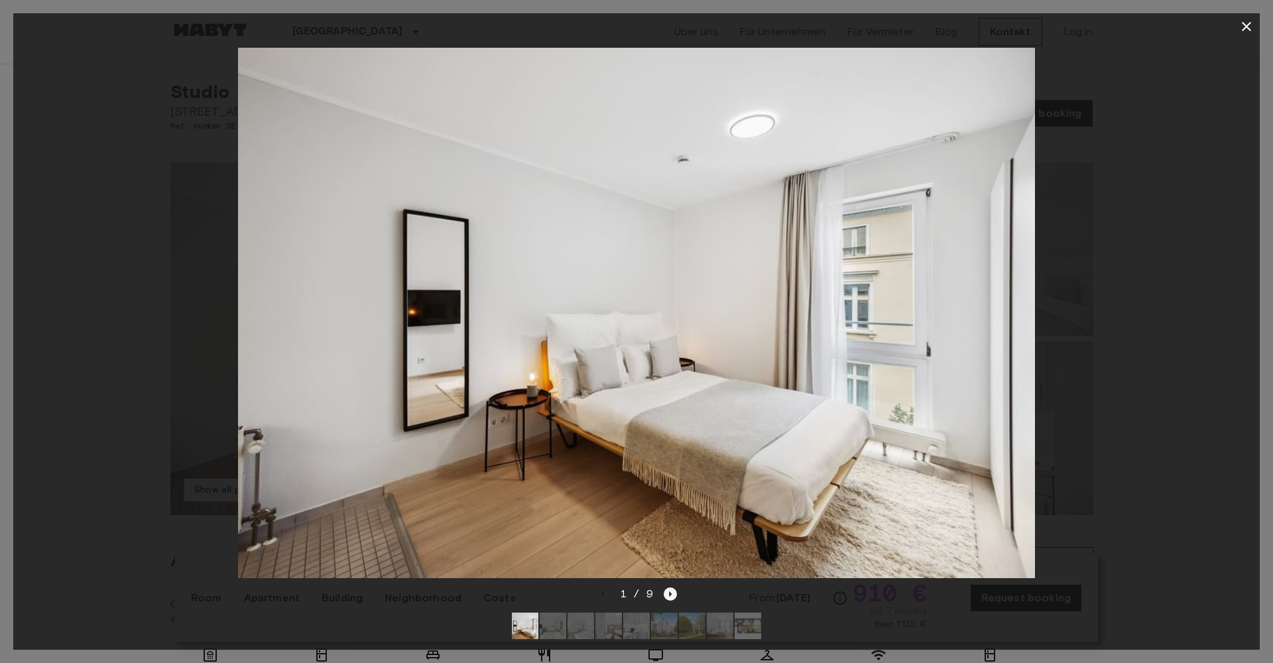
click at [667, 587] on icon "Next image" at bounding box center [670, 593] width 13 height 13
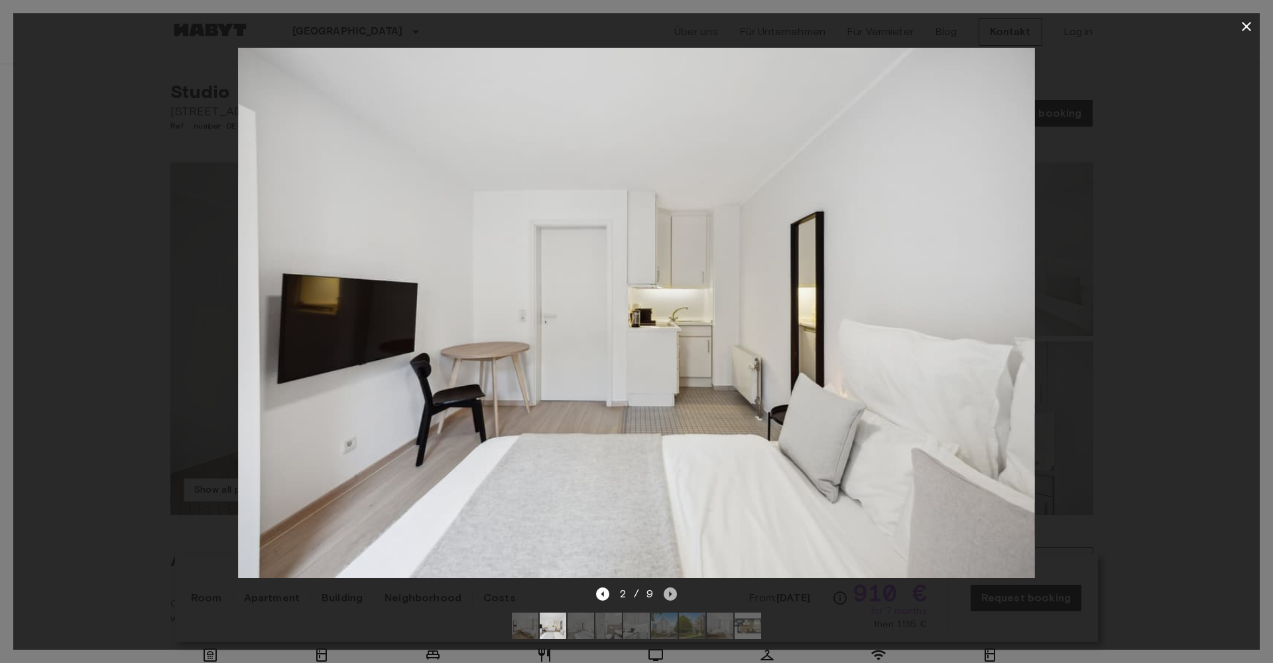
click at [667, 587] on icon "Next image" at bounding box center [670, 593] width 13 height 13
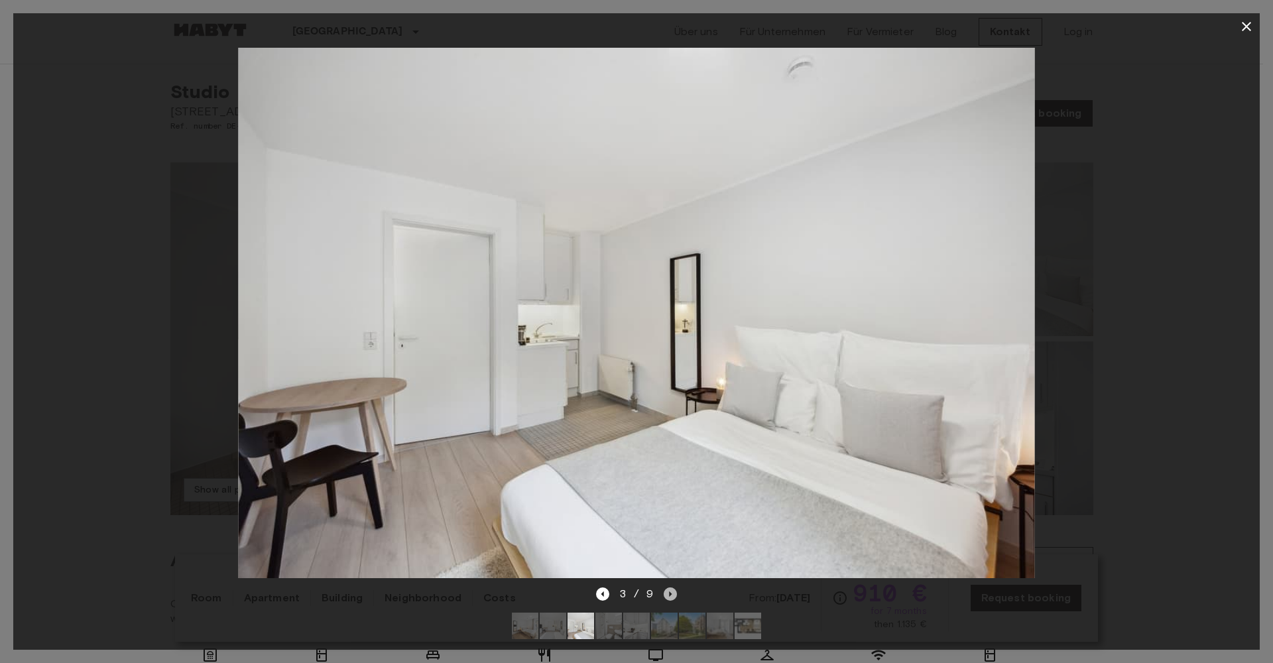
click at [667, 587] on icon "Next image" at bounding box center [670, 593] width 13 height 13
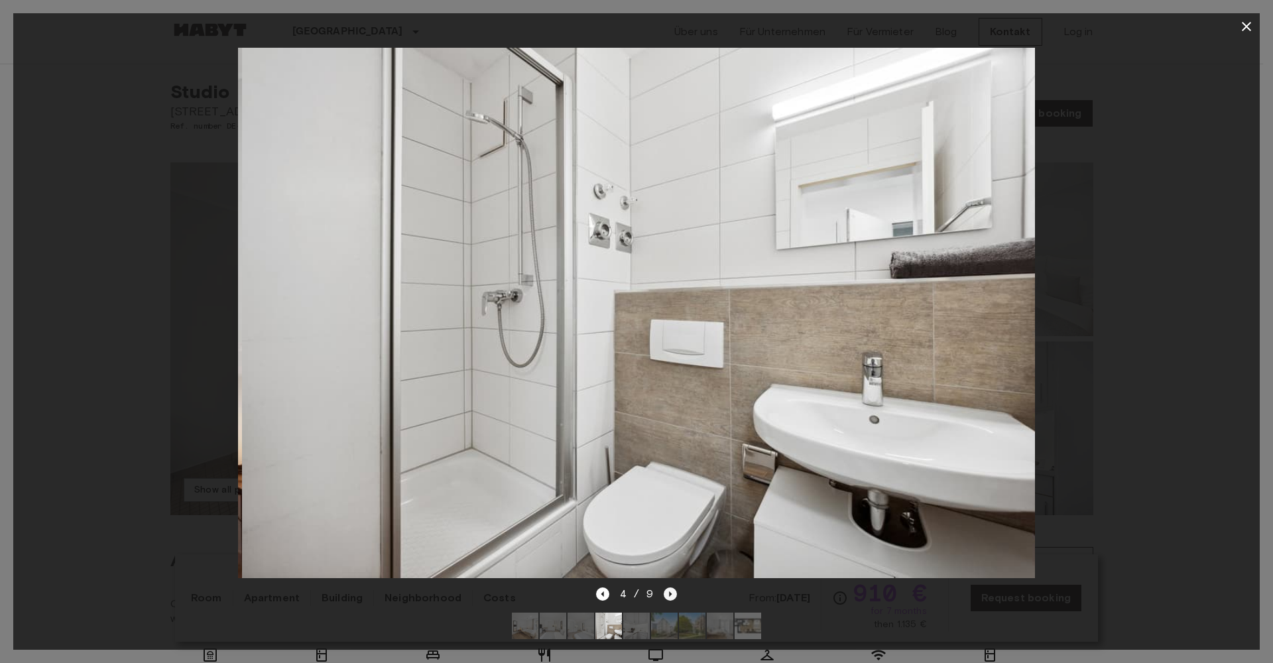
click at [667, 587] on icon "Next image" at bounding box center [670, 593] width 13 height 13
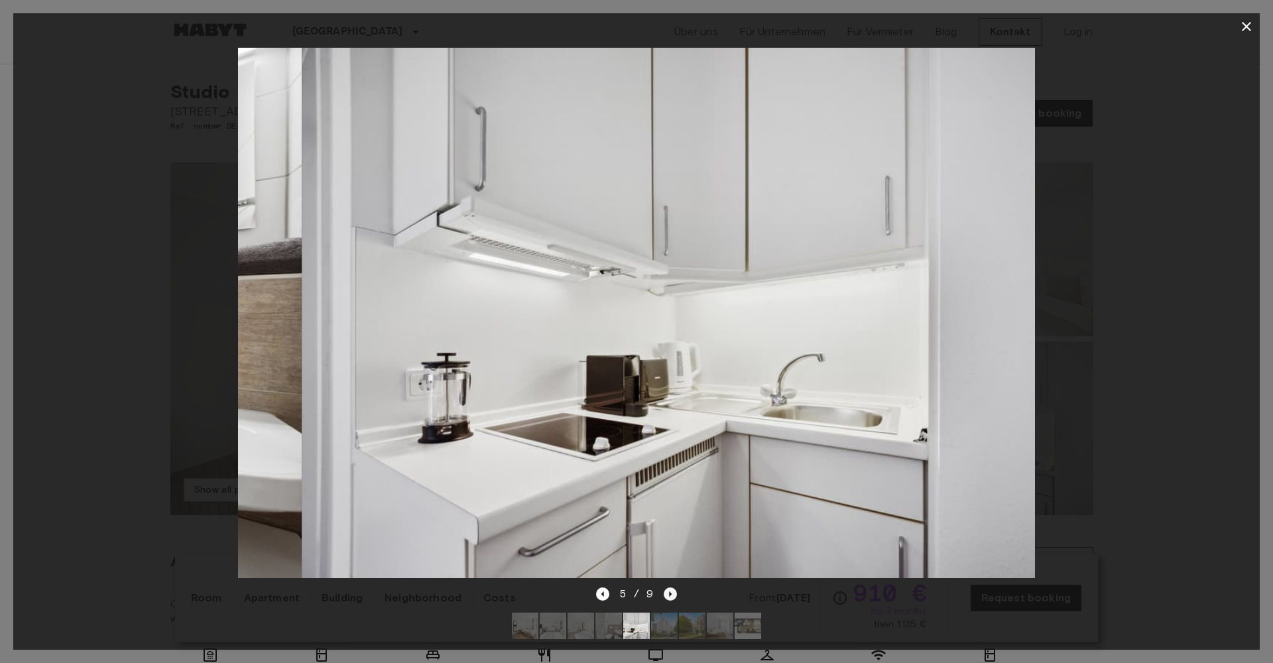
click at [667, 587] on icon "Next image" at bounding box center [670, 593] width 13 height 13
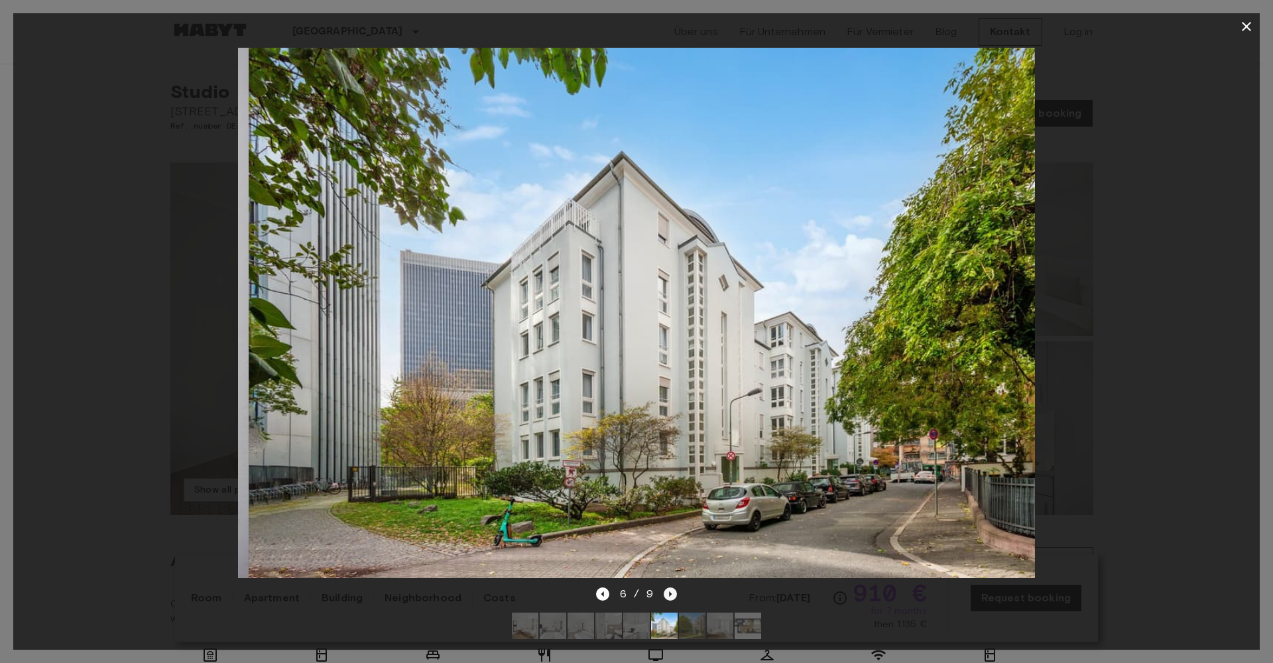
click at [667, 587] on icon "Next image" at bounding box center [670, 593] width 13 height 13
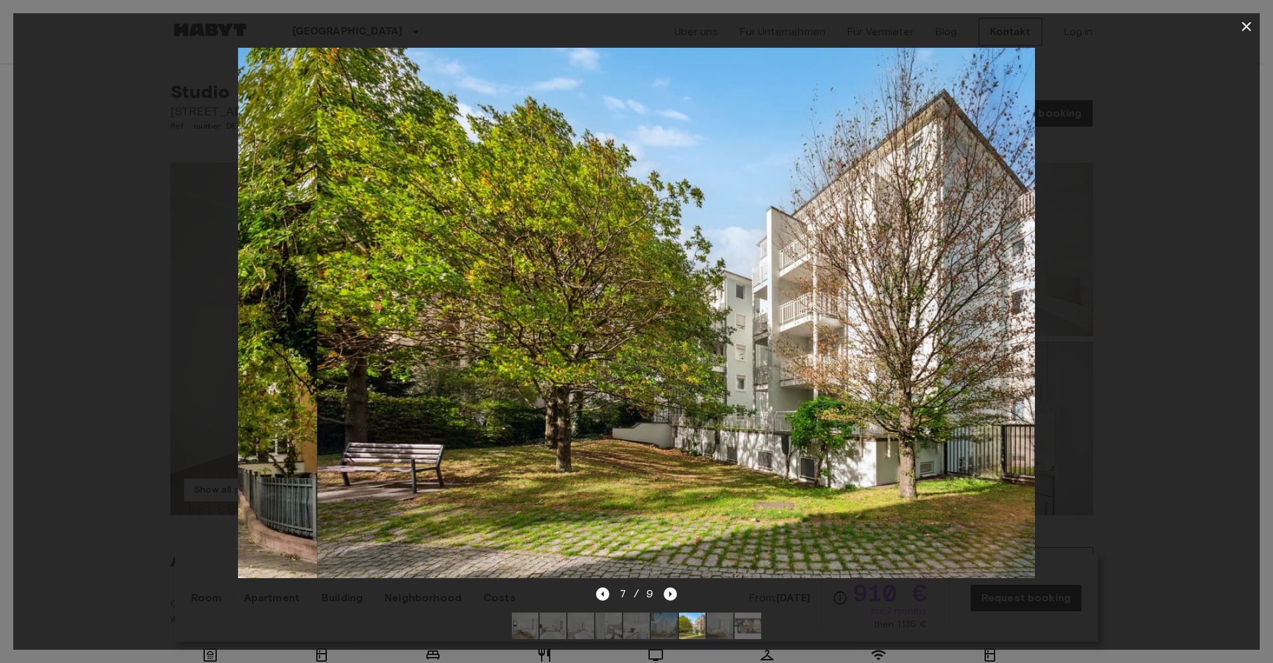
click at [667, 587] on icon "Next image" at bounding box center [670, 593] width 13 height 13
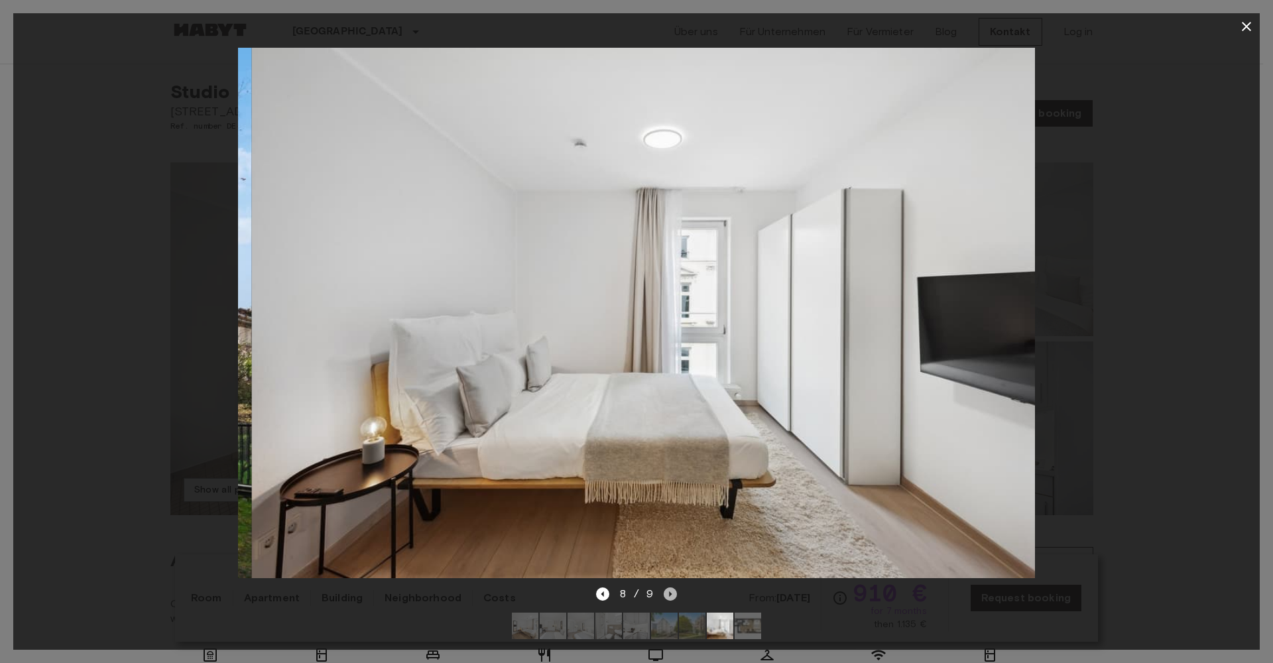
click at [667, 587] on icon "Next image" at bounding box center [670, 593] width 13 height 13
